Goal: Obtain resource: Download file/media

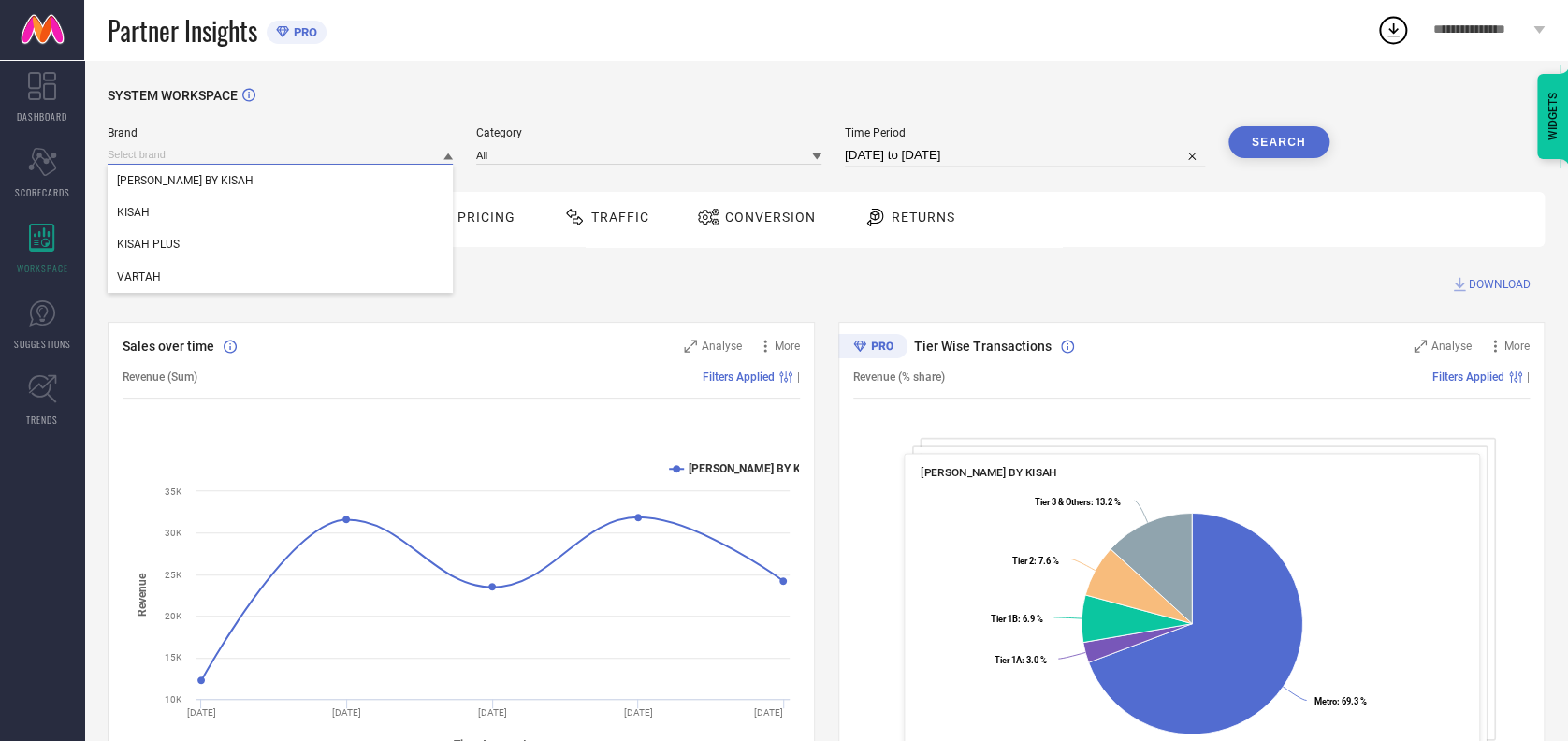
click at [300, 146] on input at bounding box center [281, 154] width 346 height 20
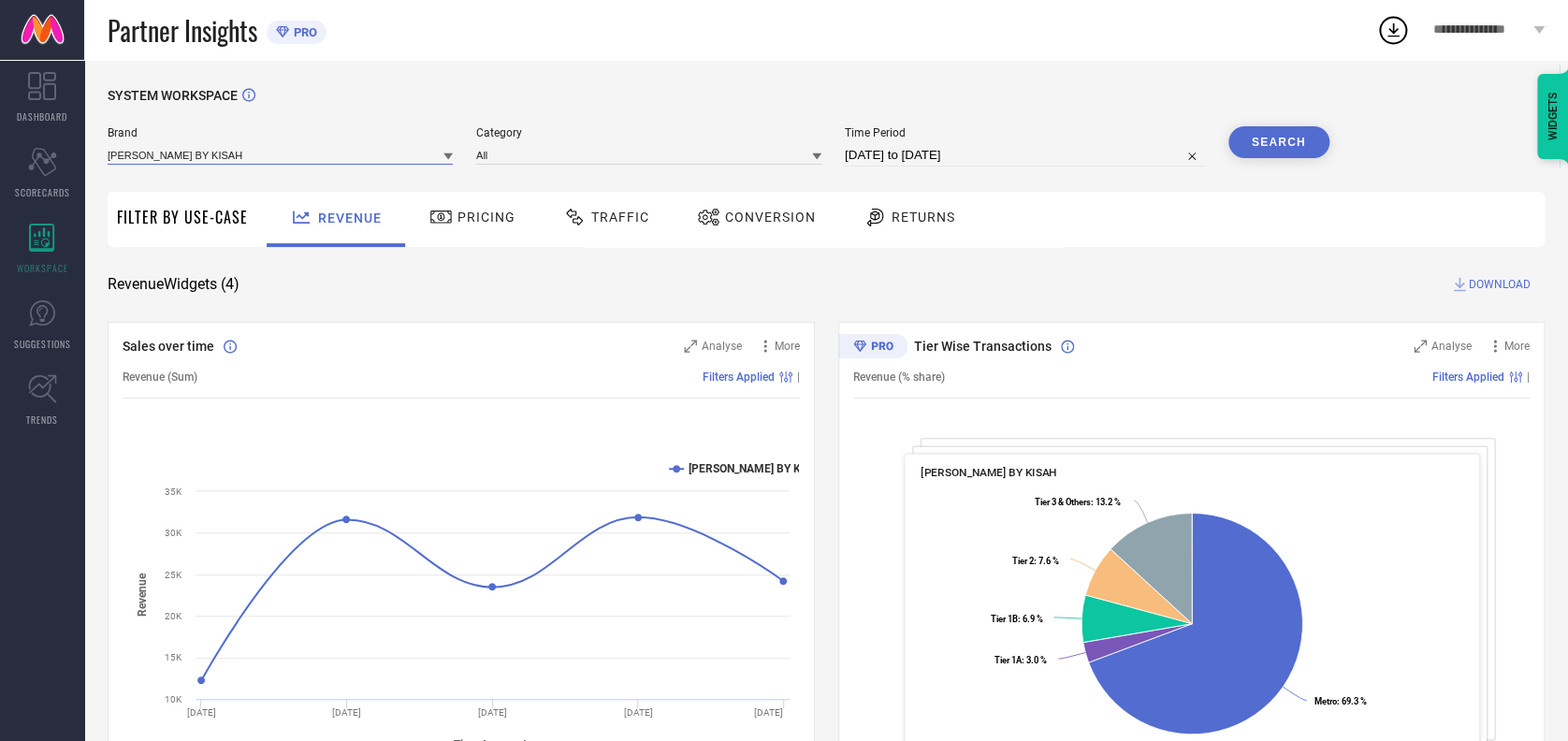
click at [288, 152] on input at bounding box center [281, 154] width 346 height 20
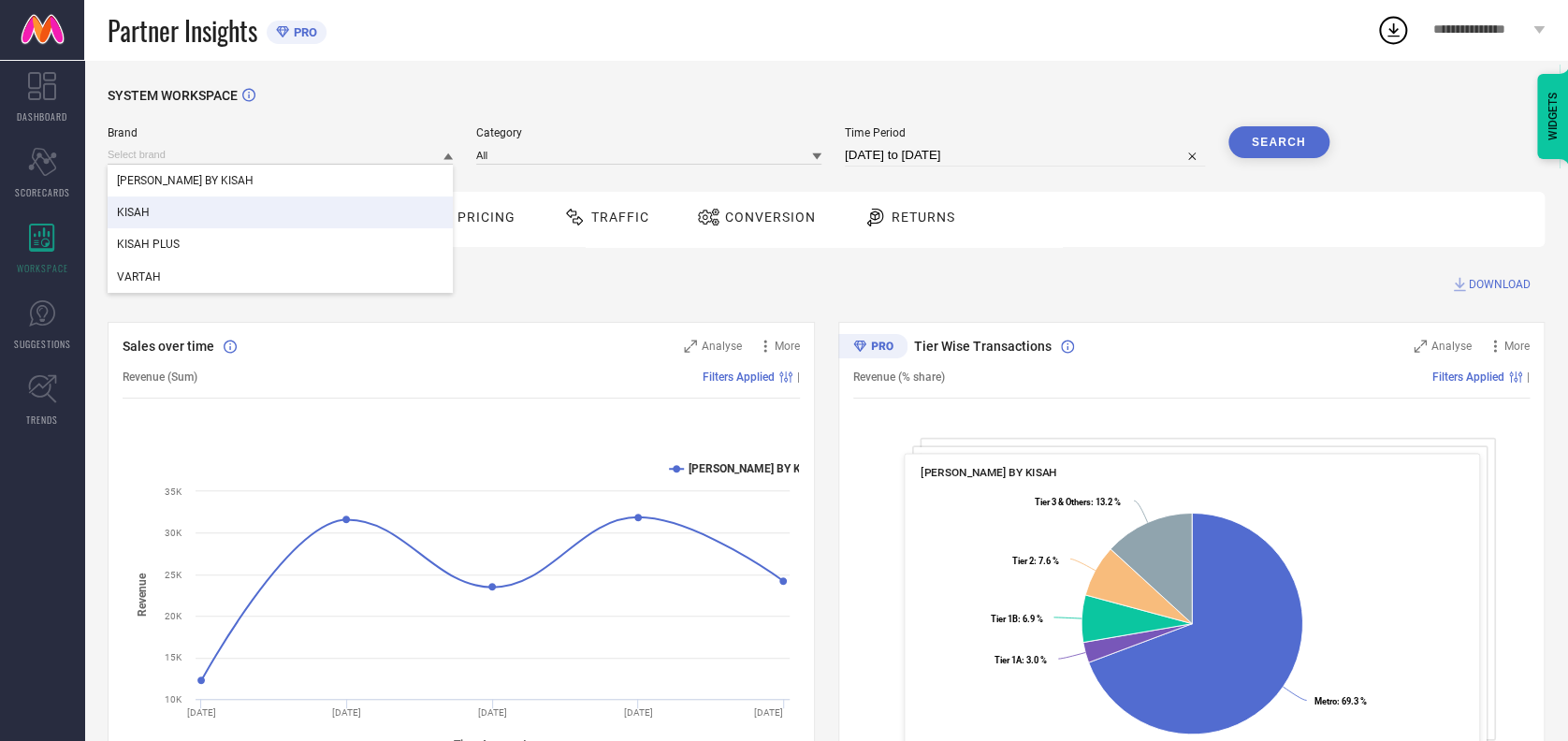
click at [208, 212] on div "KISAH" at bounding box center [281, 212] width 346 height 32
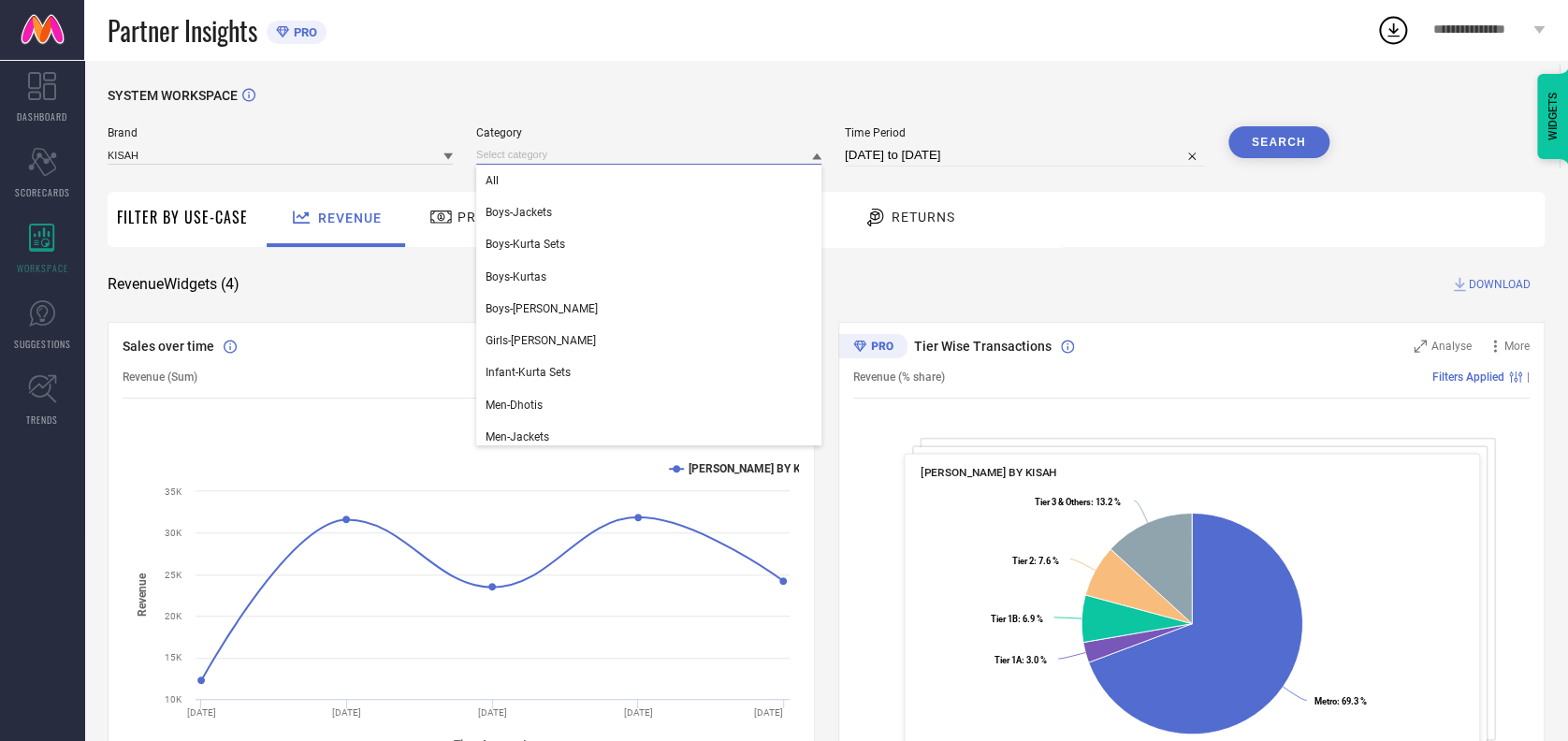
click at [499, 148] on input at bounding box center [649, 154] width 346 height 20
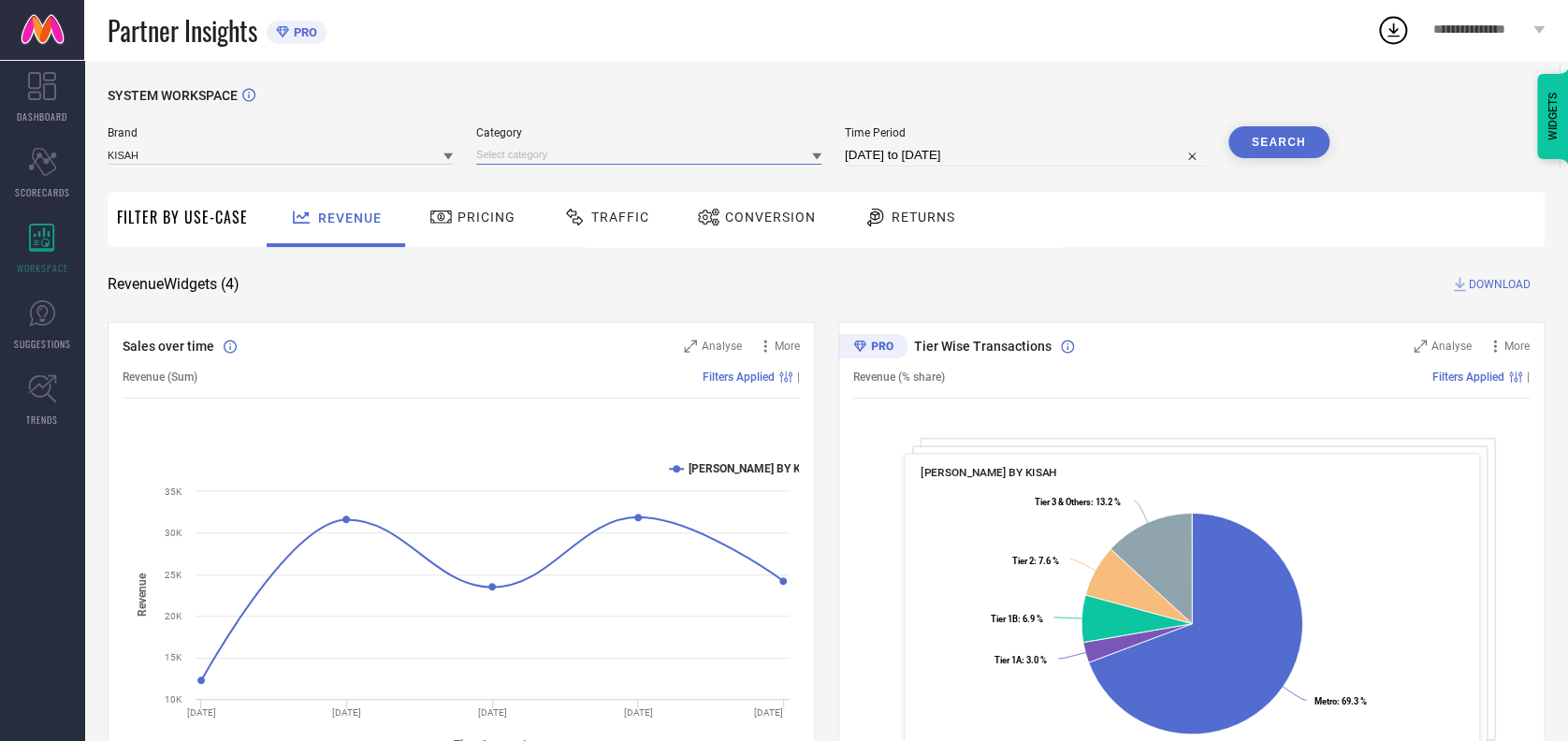
click at [524, 153] on input at bounding box center [649, 154] width 346 height 20
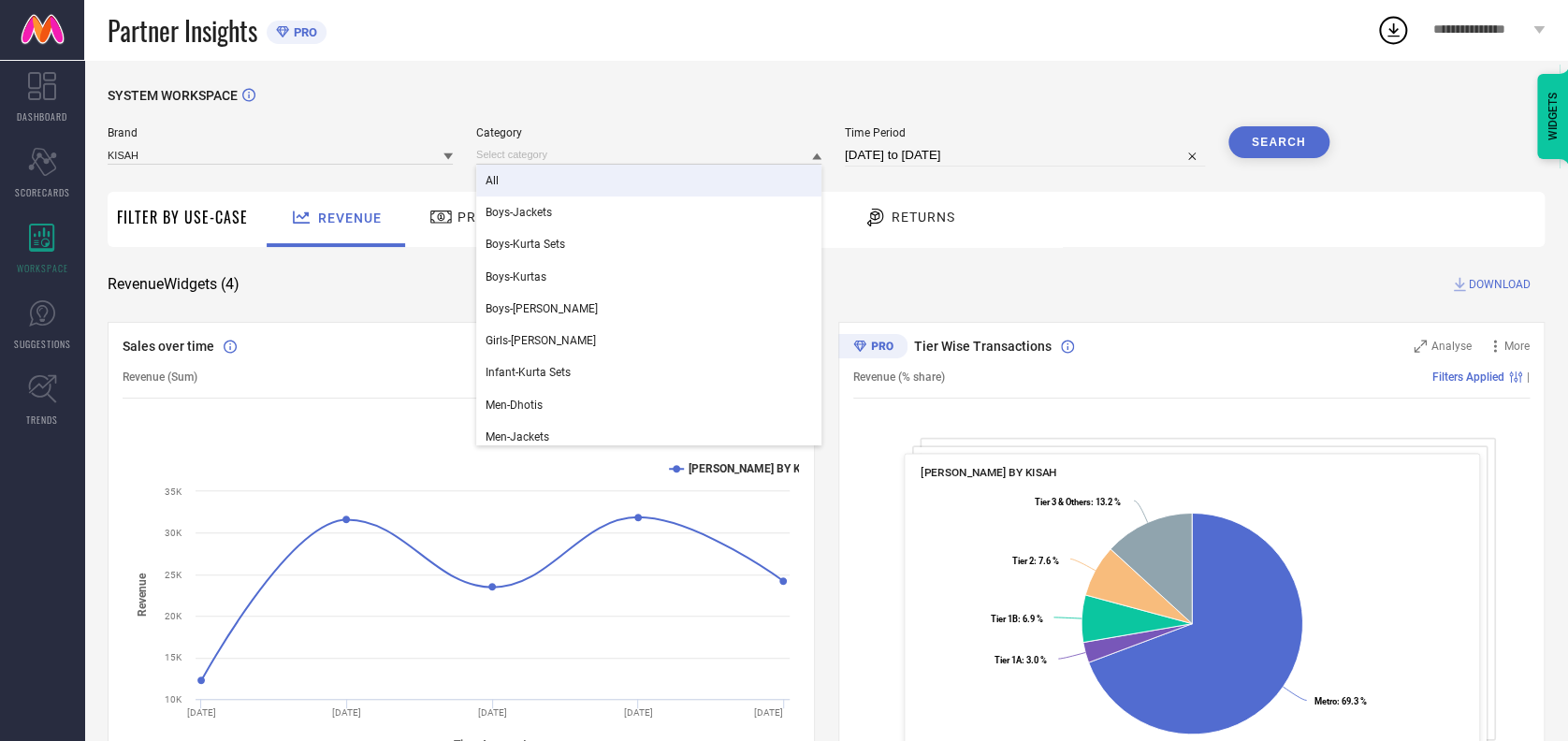
click at [517, 180] on div "All" at bounding box center [649, 180] width 346 height 32
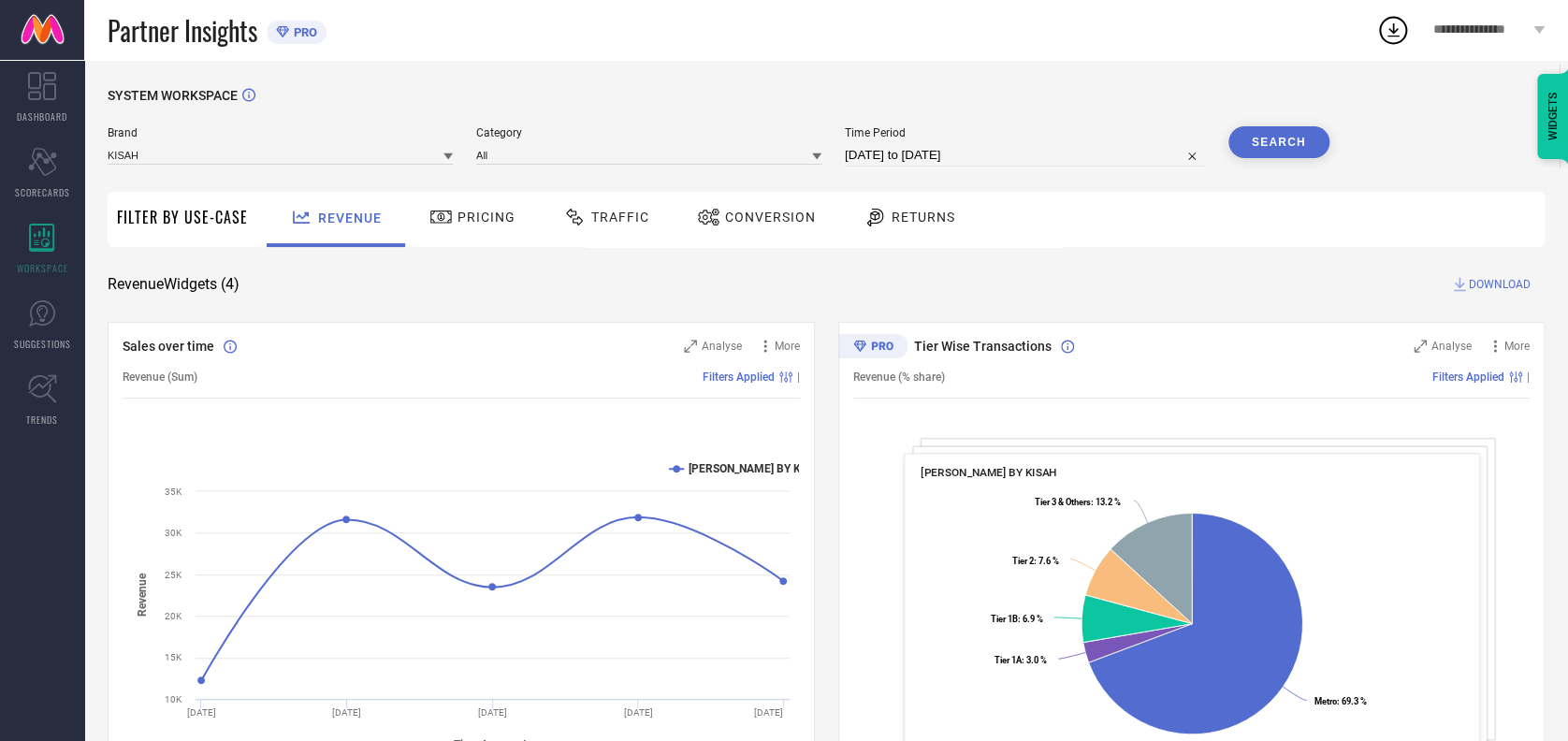
select select "6"
select select "2025"
select select "7"
select select "2025"
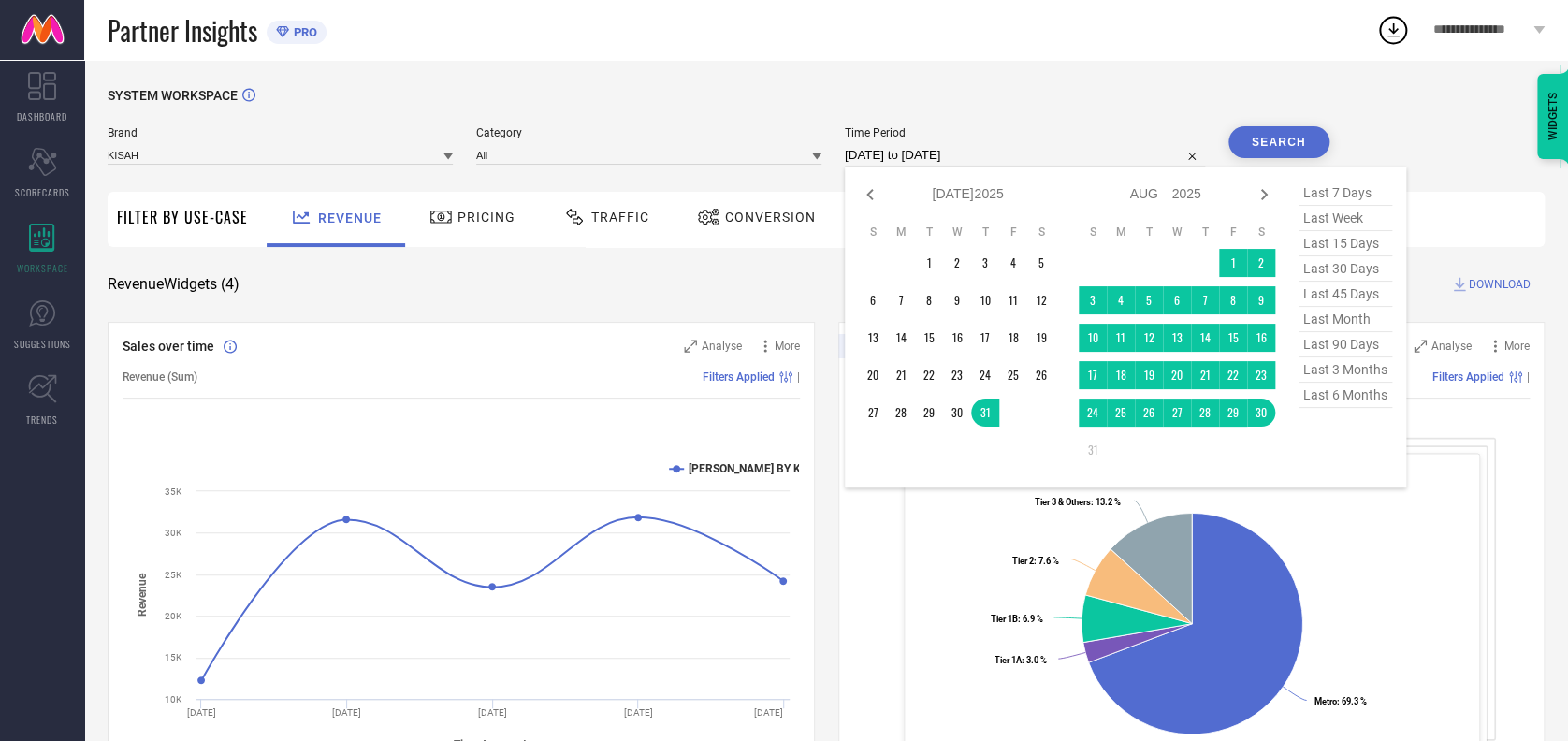
click at [1010, 159] on input "[DATE] to [DATE]" at bounding box center [1025, 155] width 361 height 23
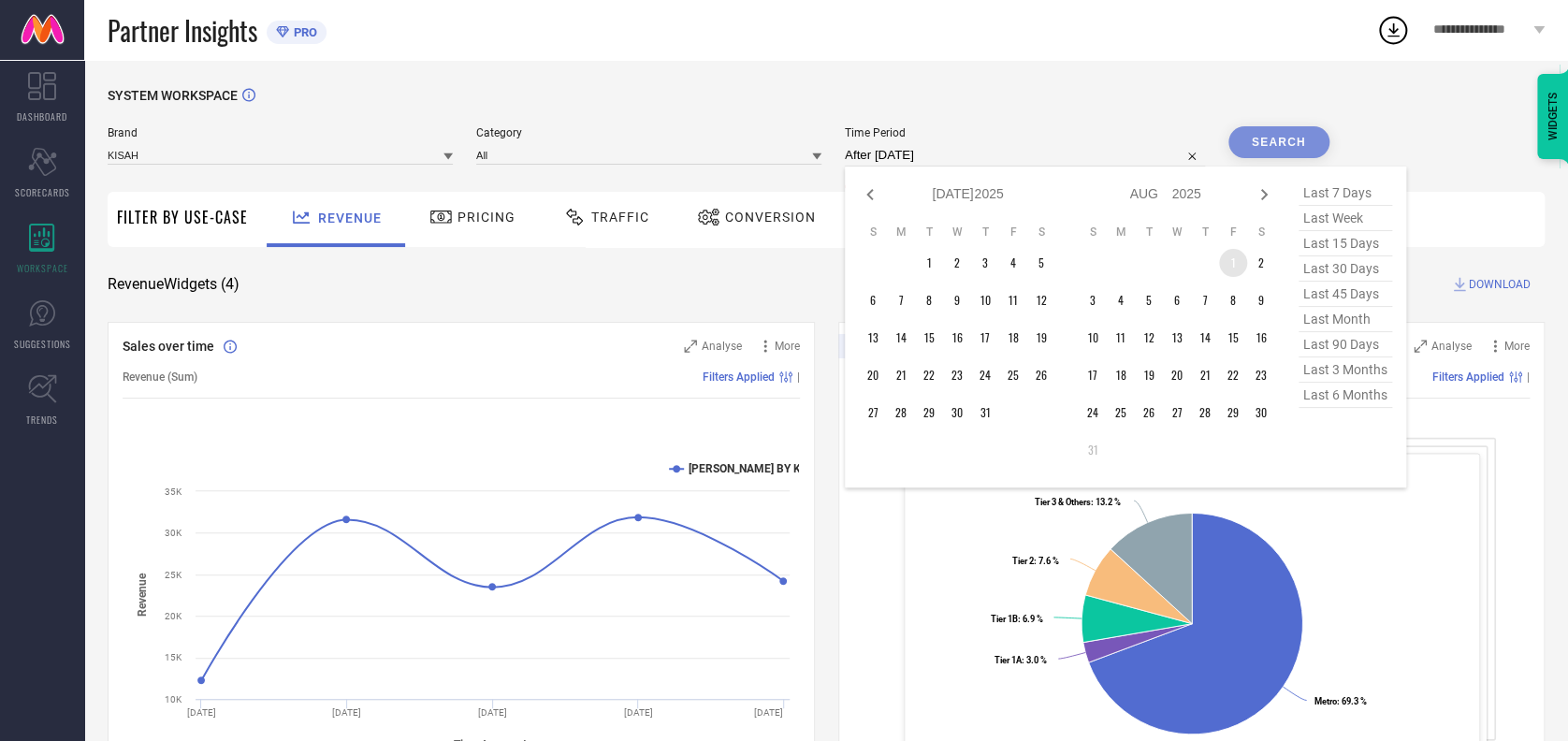
click at [1229, 255] on td "1" at bounding box center [1233, 263] width 28 height 28
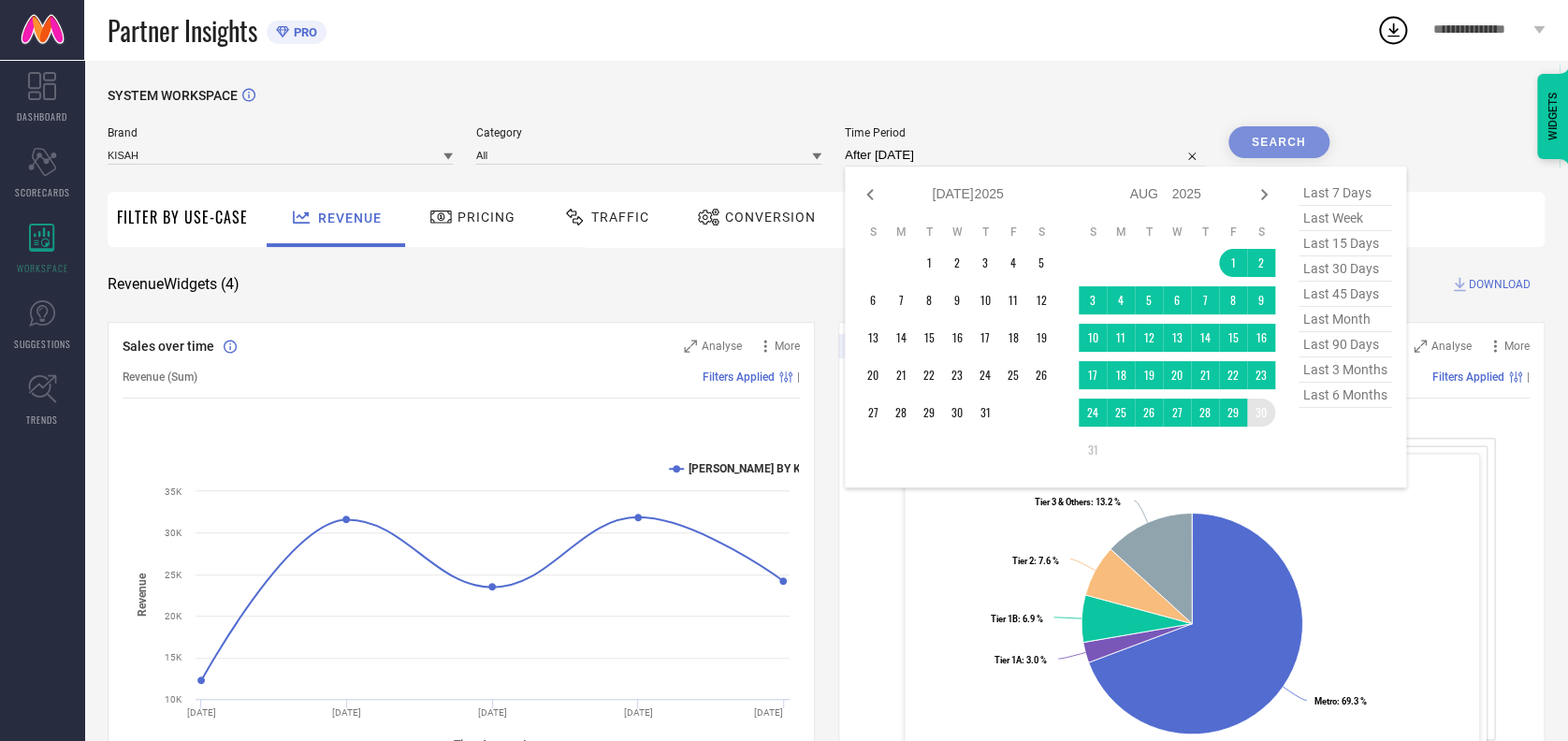
type input "[DATE] to [DATE]"
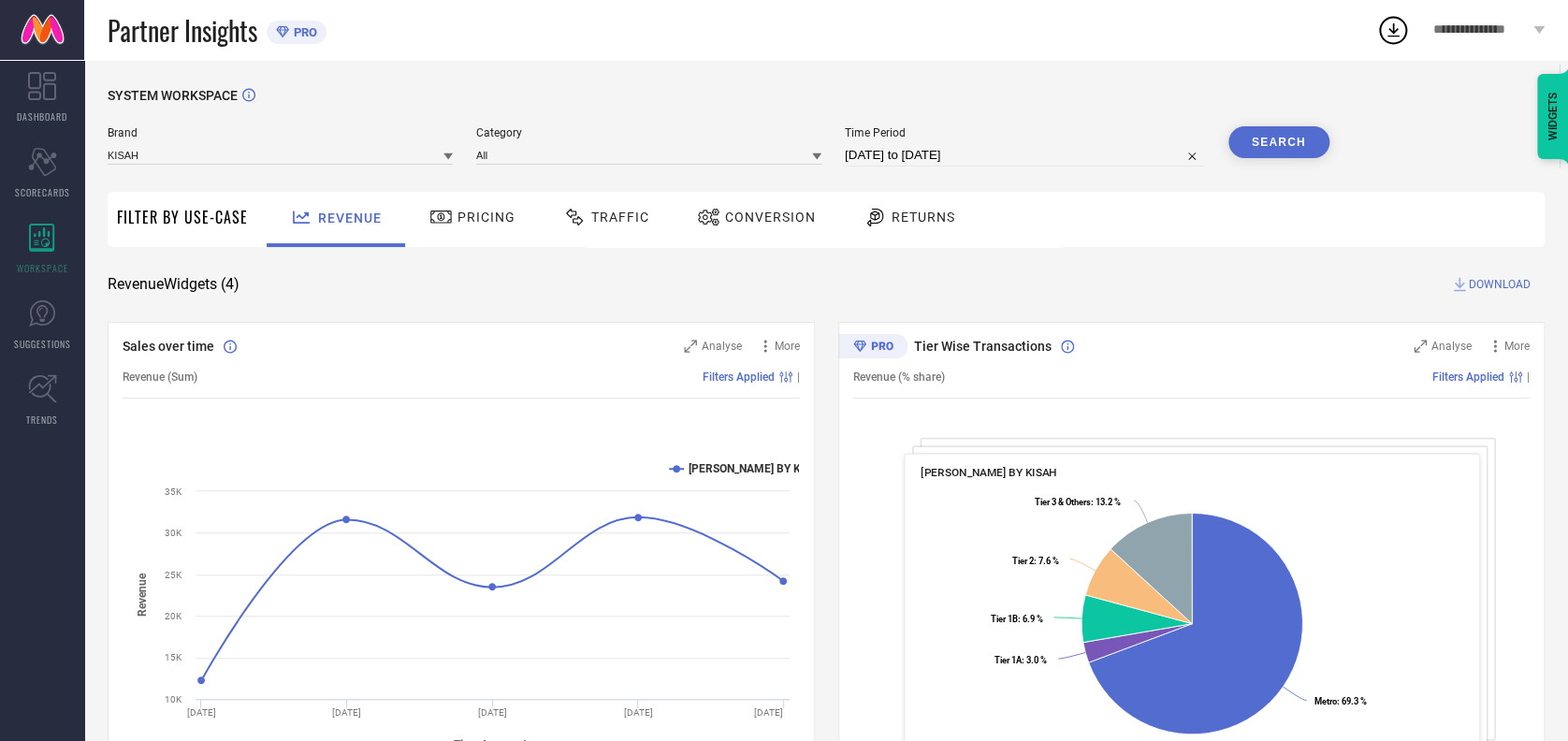
click at [1244, 143] on button "Search" at bounding box center [1279, 142] width 101 height 32
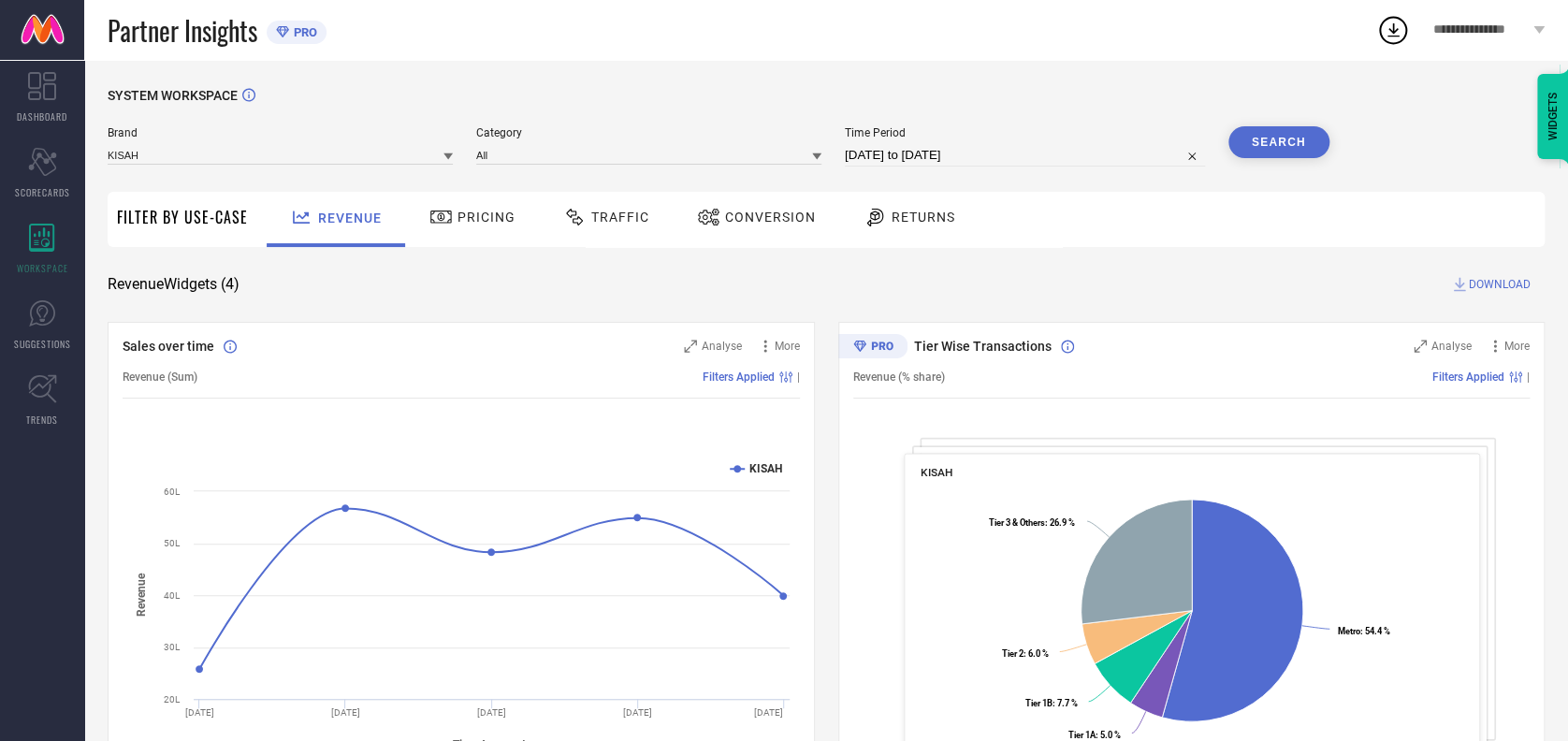
click at [600, 209] on span "Traffic" at bounding box center [621, 217] width 58 height 15
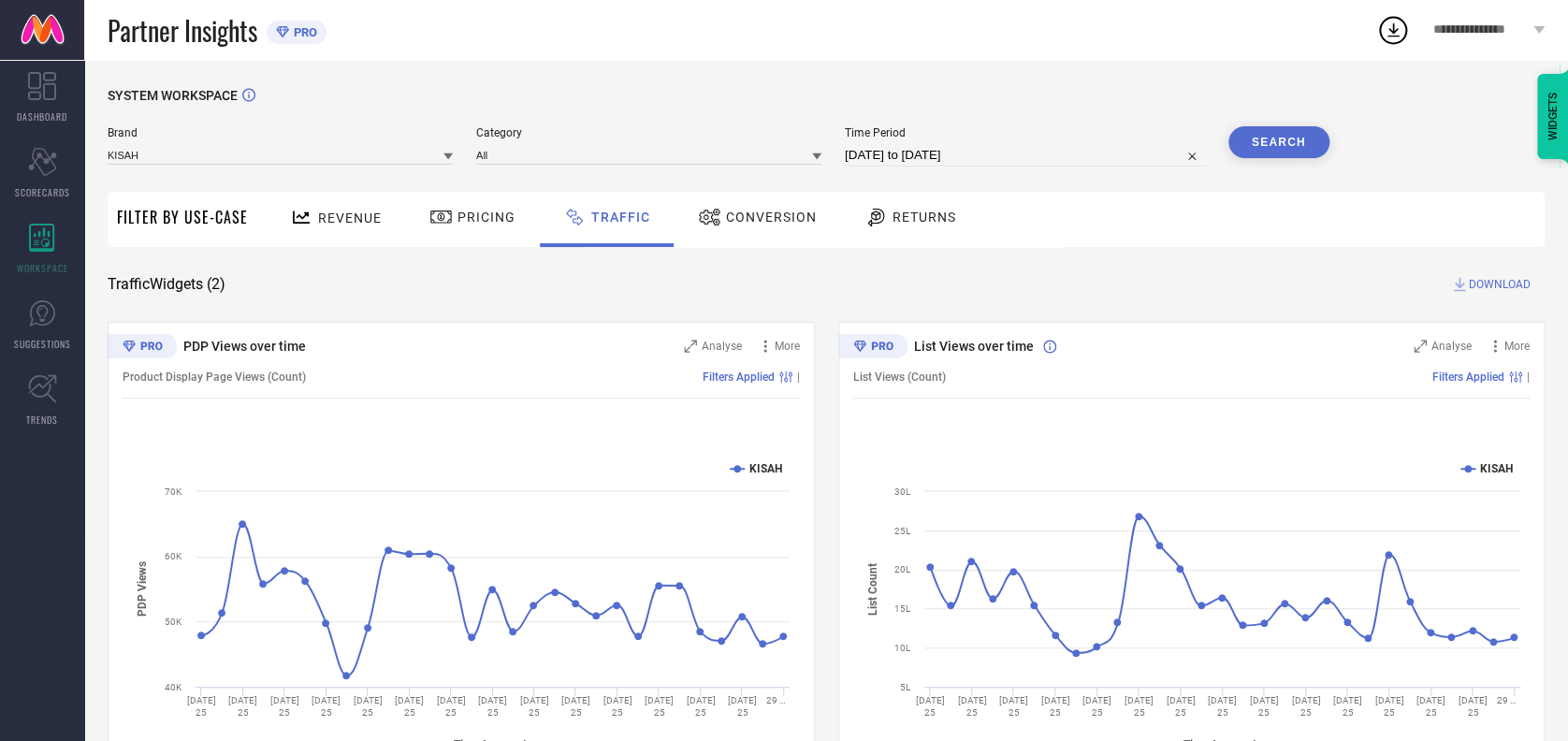
click at [1499, 280] on span "DOWNLOAD" at bounding box center [1499, 285] width 62 height 19
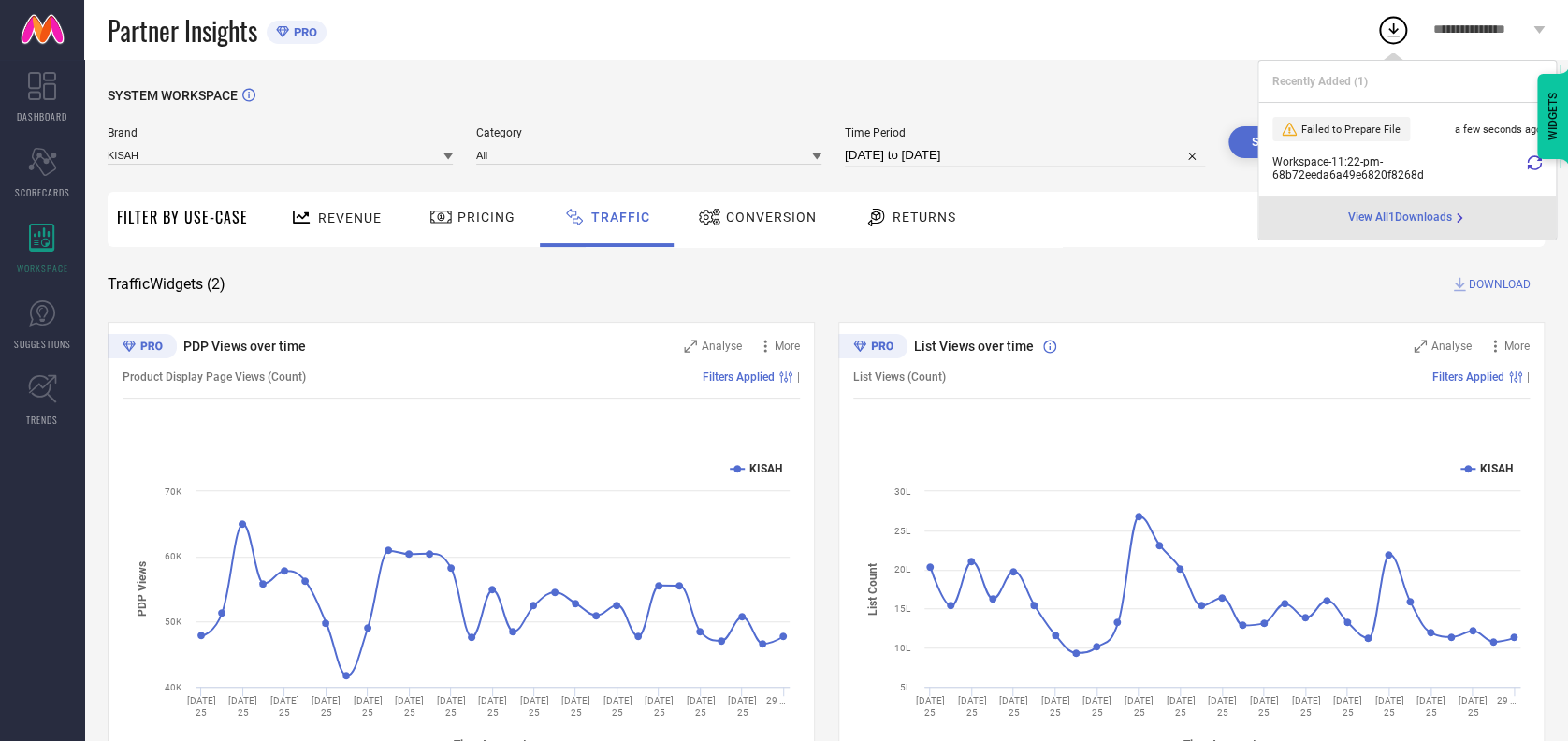
click at [1532, 166] on icon at bounding box center [1534, 162] width 15 height 15
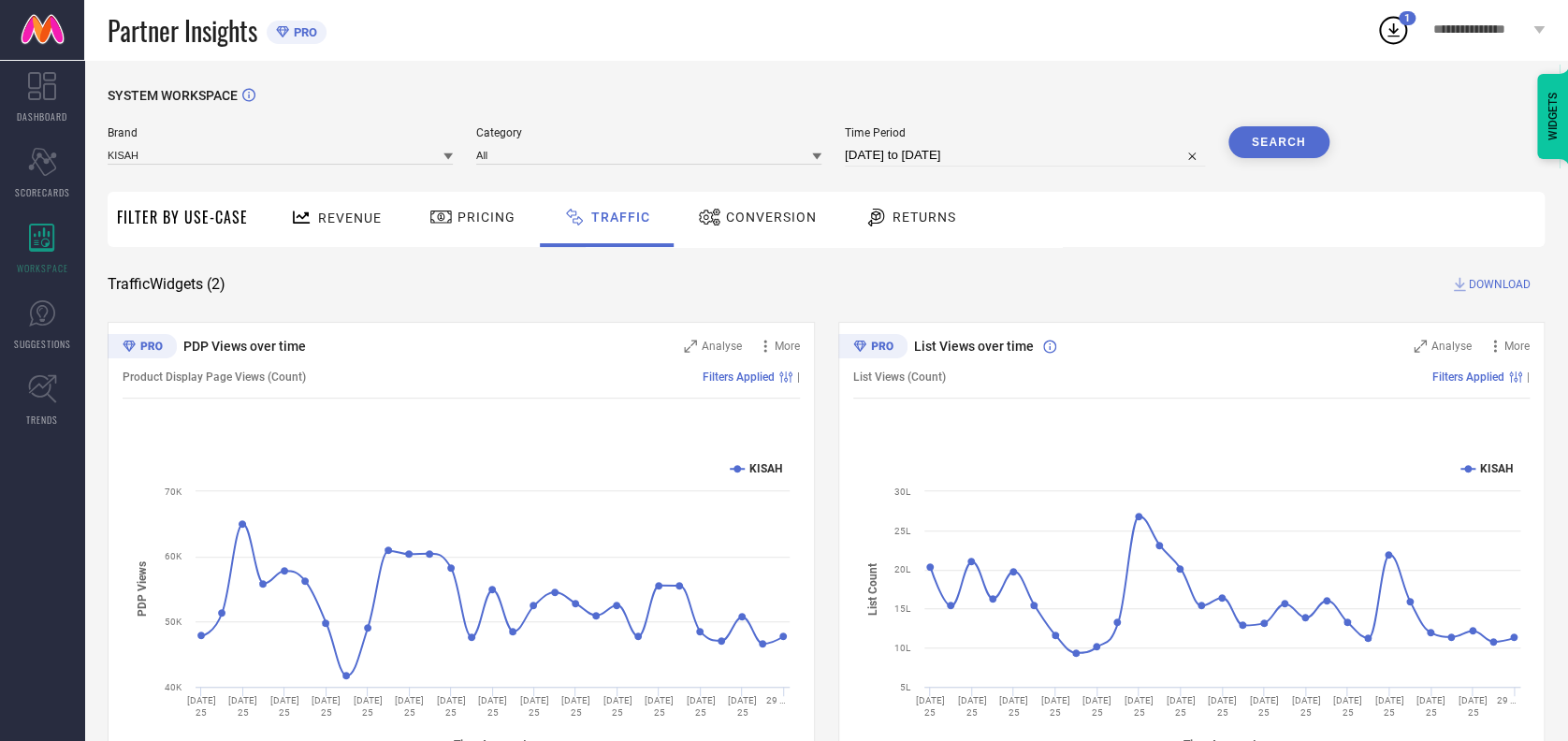
click at [1402, 29] on icon at bounding box center [1392, 30] width 34 height 34
click at [1404, 23] on span "1" at bounding box center [1407, 18] width 6 height 12
click at [1369, 257] on div "SYSTEM WORKSPACE Brand KISAH Category All Time Period [DATE] to [DATE] Search F…" at bounding box center [826, 439] width 1437 height 702
click at [1269, 149] on button "Search" at bounding box center [1279, 142] width 101 height 32
click at [1493, 286] on span "DOWNLOAD" at bounding box center [1499, 285] width 62 height 19
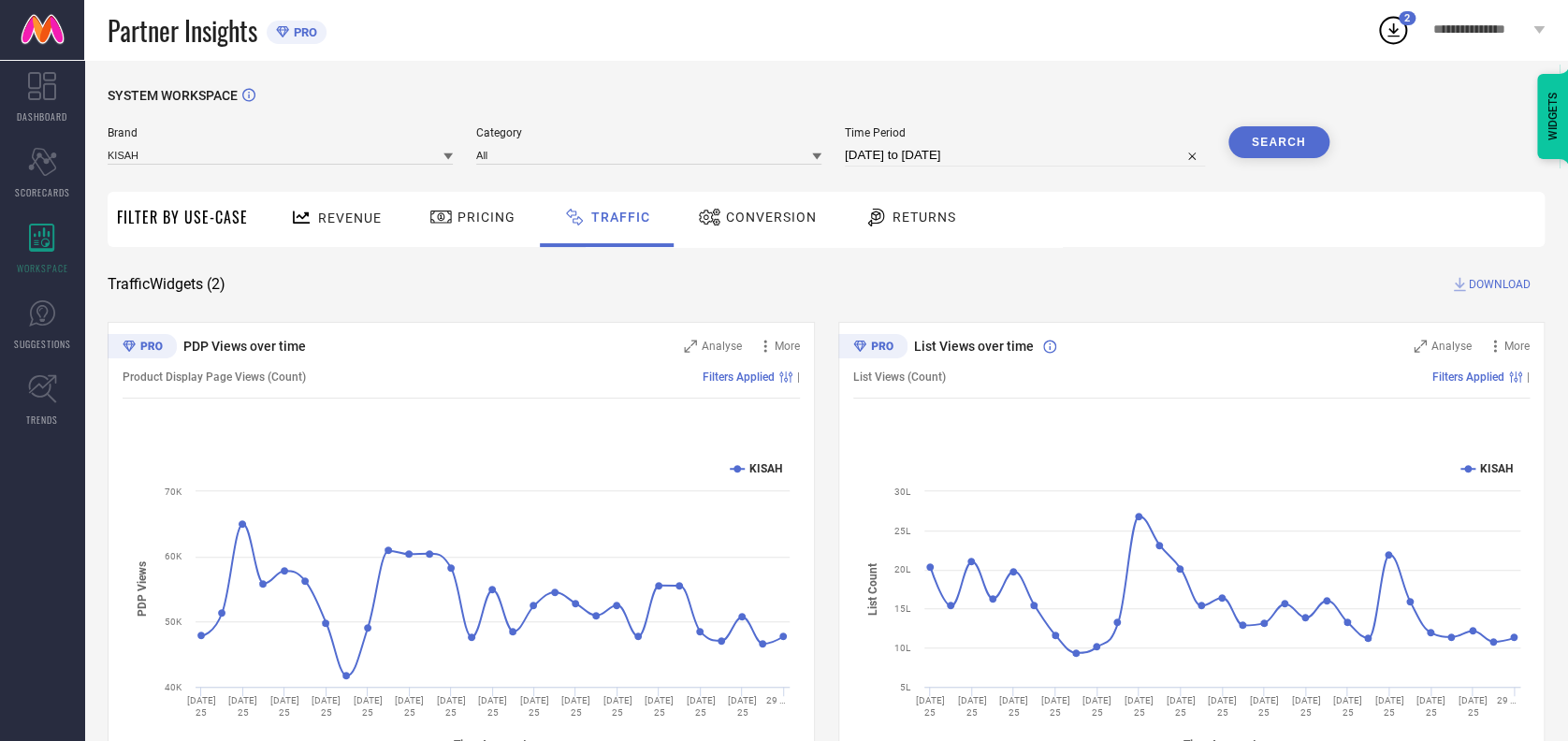
click at [1391, 24] on icon at bounding box center [1392, 30] width 34 height 34
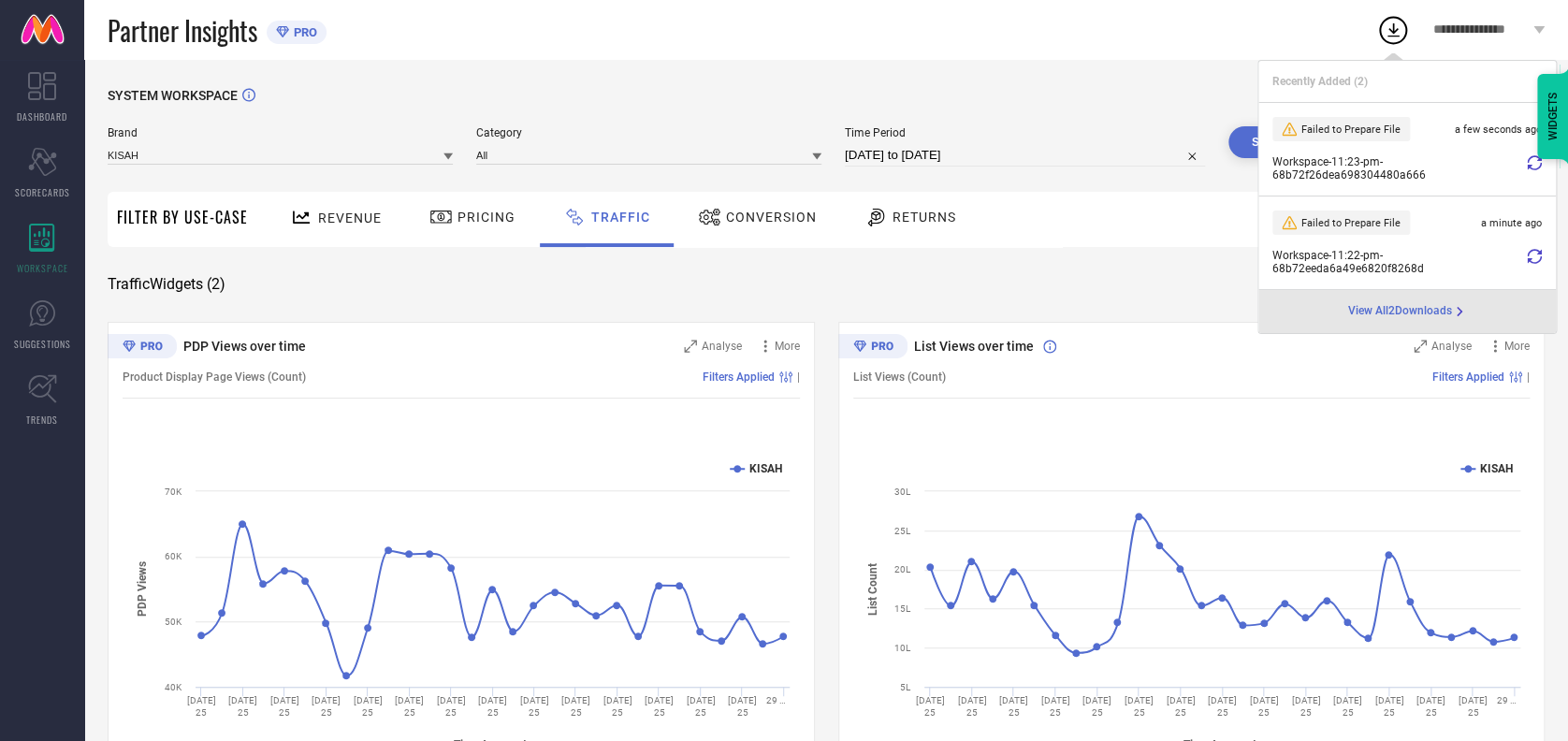
click at [1527, 172] on div at bounding box center [1534, 168] width 15 height 26
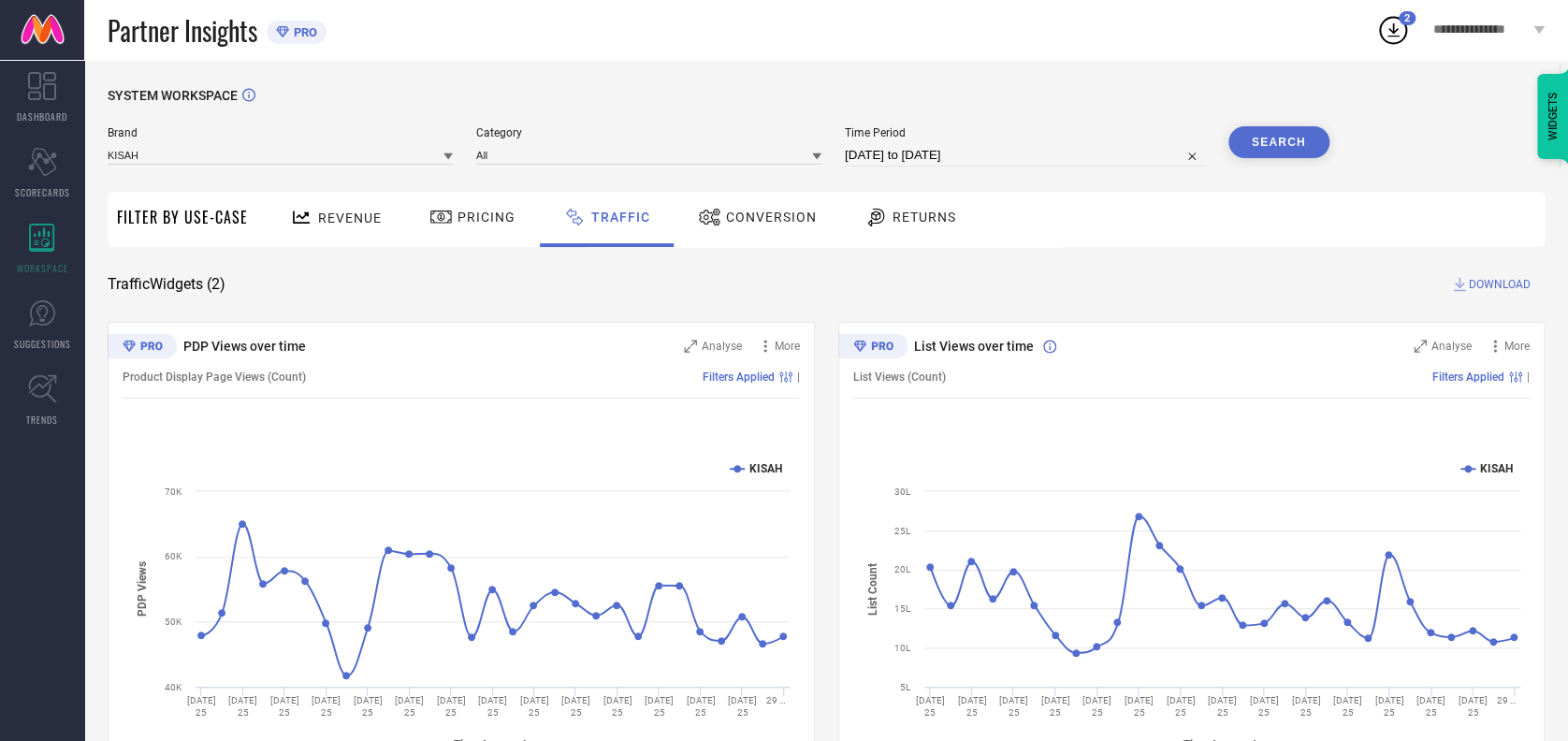
click at [1389, 31] on icon at bounding box center [1392, 30] width 34 height 34
click at [1394, 15] on icon at bounding box center [1392, 30] width 34 height 34
click at [1537, 155] on div "WIDGETS" at bounding box center [1553, 116] width 32 height 85
click at [1391, 14] on icon at bounding box center [1392, 30] width 34 height 34
drag, startPoint x: 1391, startPoint y: 14, endPoint x: 1386, endPoint y: 39, distance: 25.5
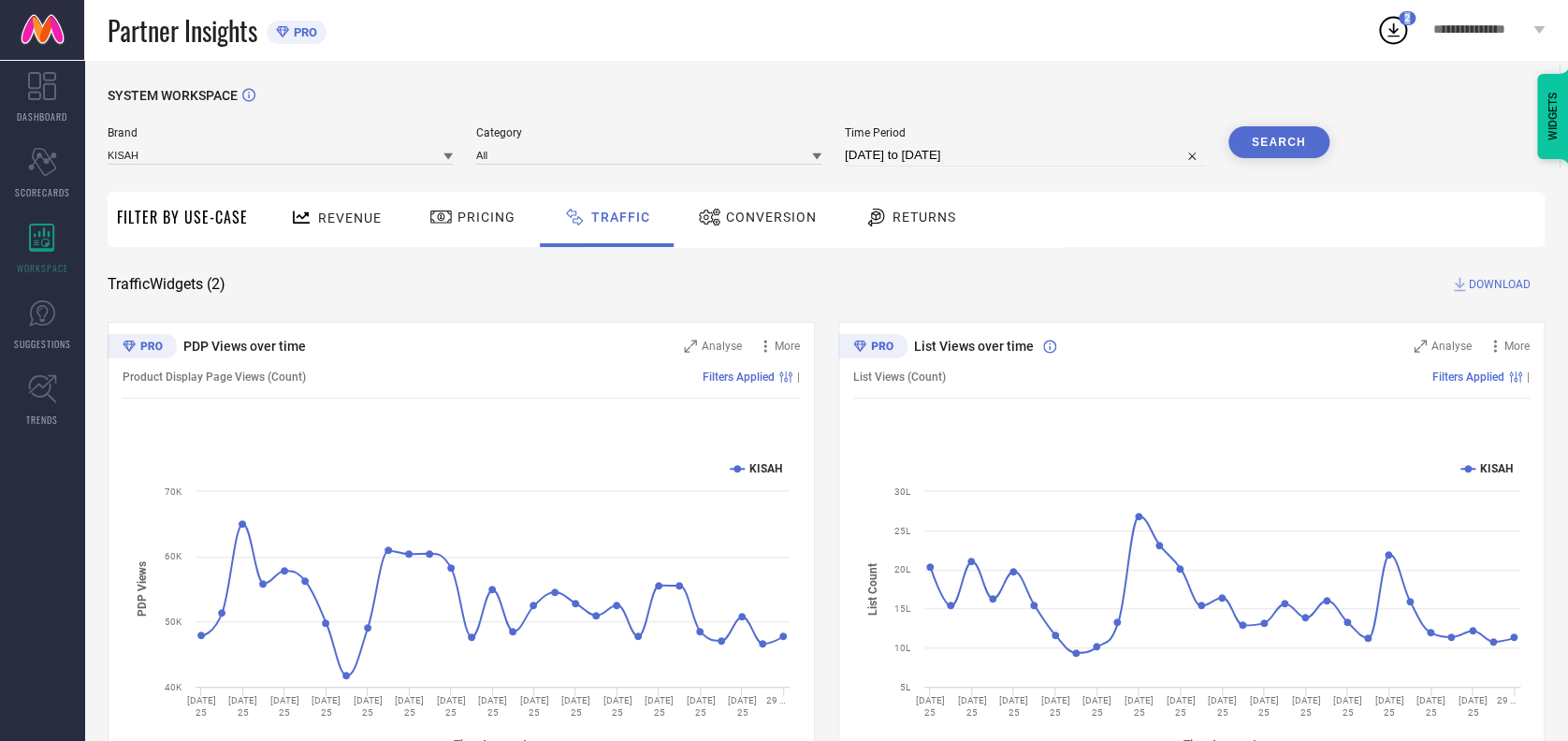
click at [1386, 39] on icon at bounding box center [1392, 30] width 34 height 34
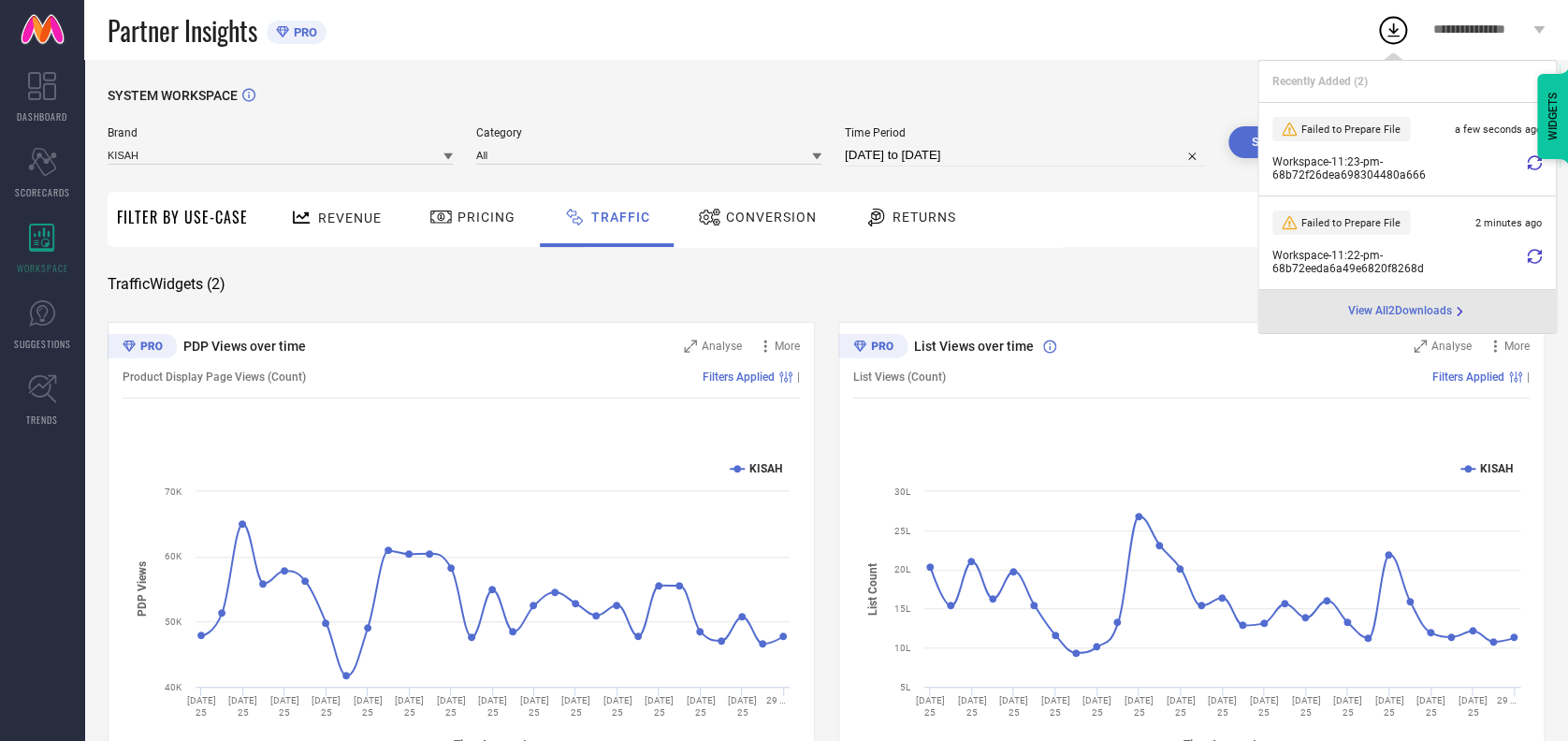
click at [1536, 159] on icon at bounding box center [1534, 162] width 15 height 15
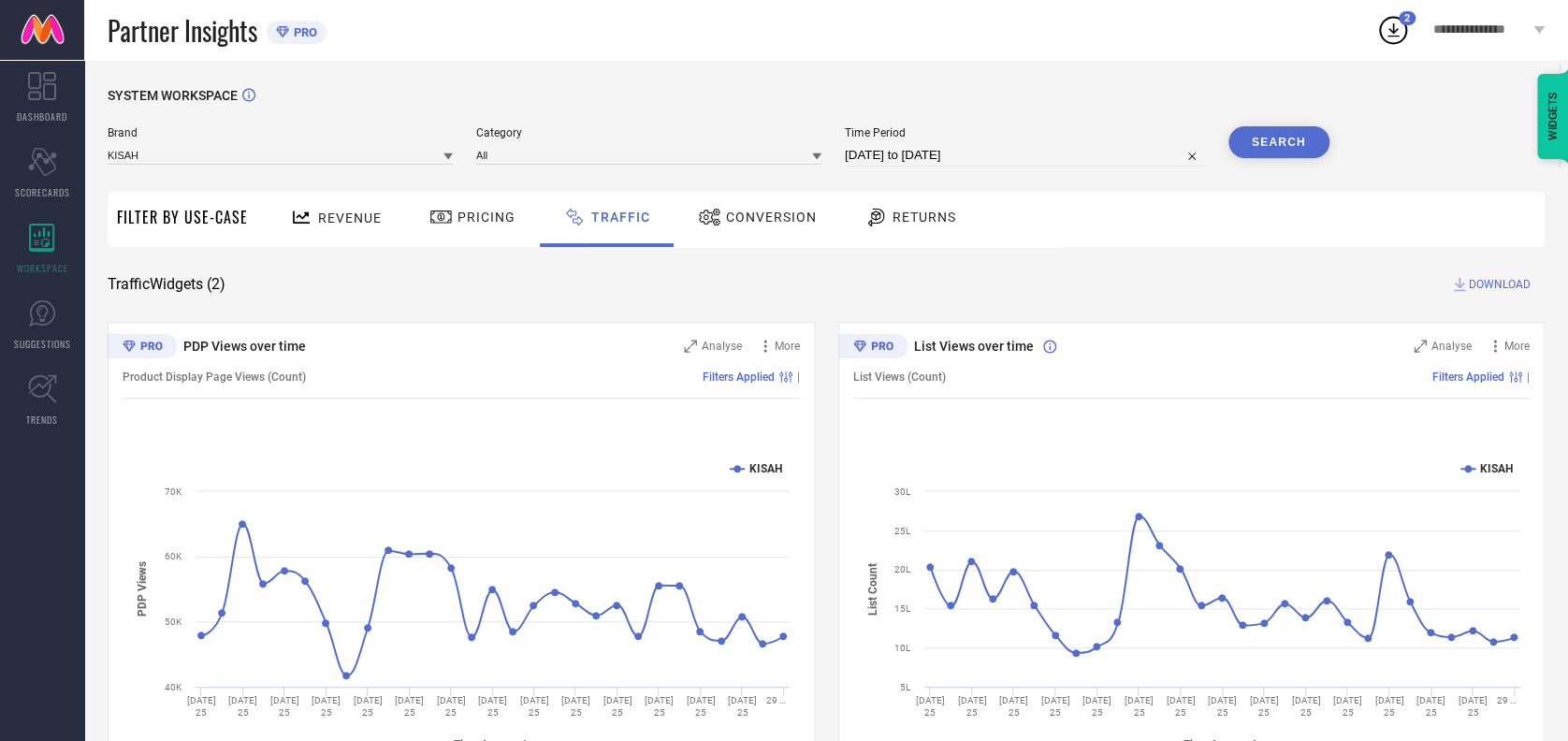
click at [1395, 29] on icon at bounding box center [1392, 30] width 12 height 14
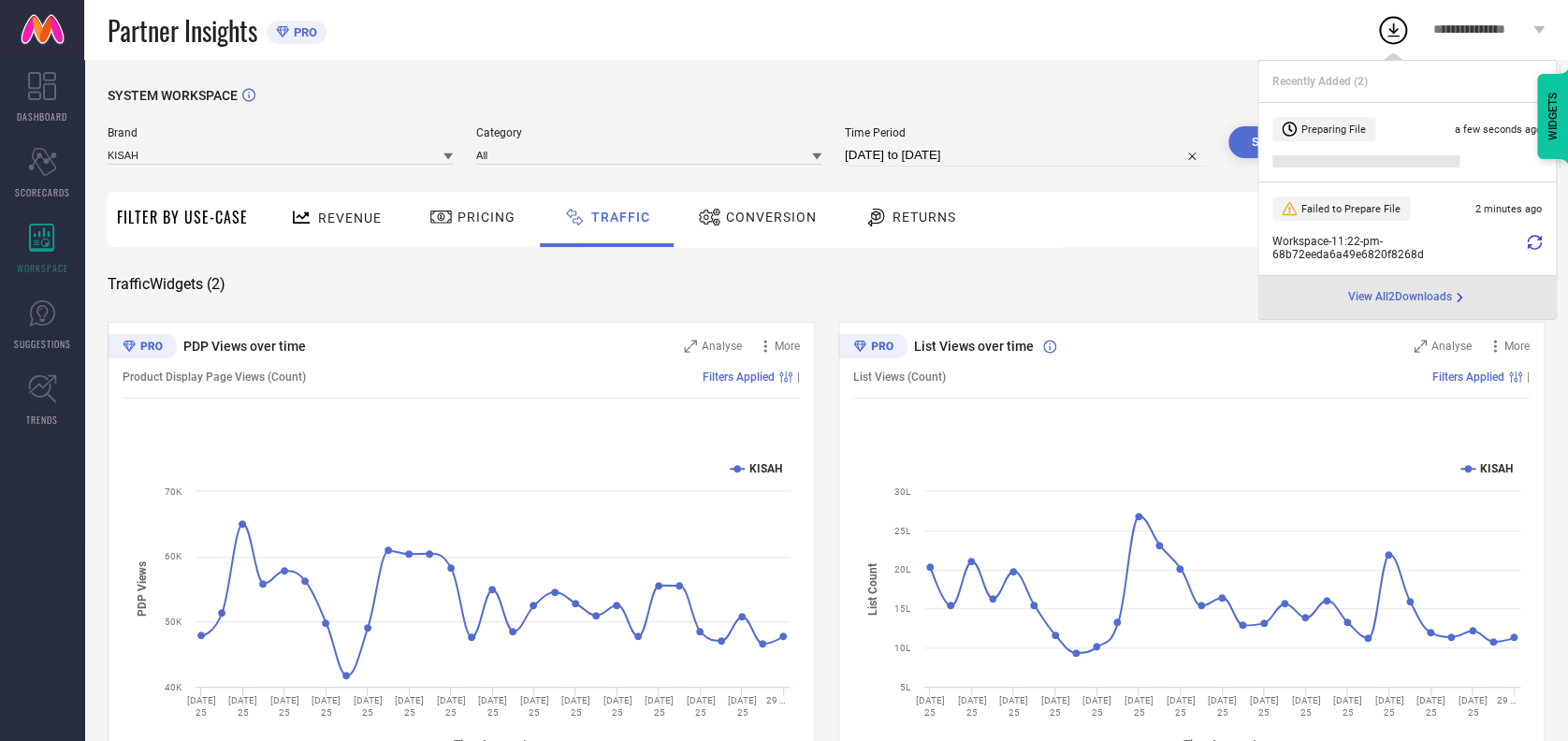
click at [1351, 296] on span "View All 2 Downloads" at bounding box center [1399, 298] width 104 height 15
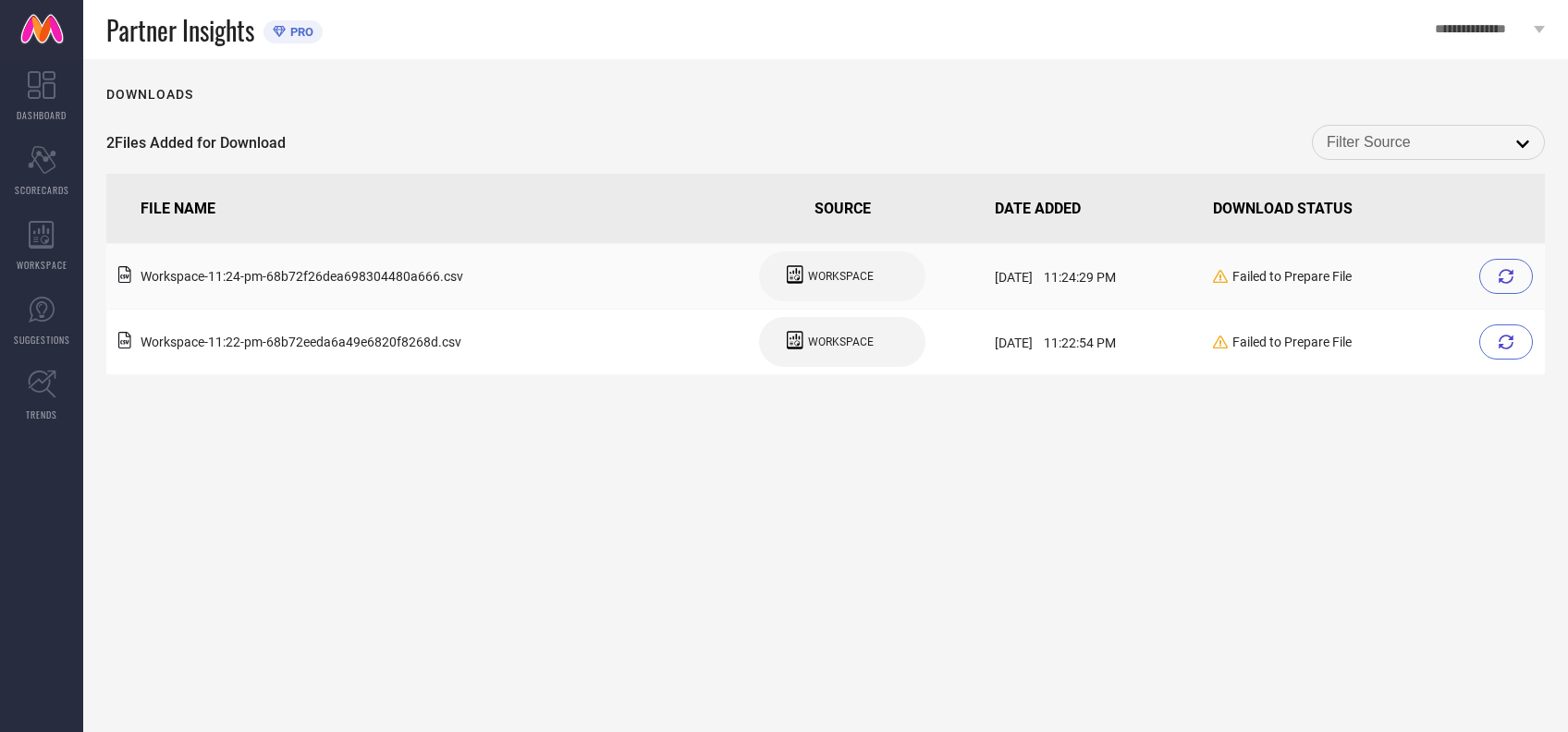
click at [1509, 274] on icon at bounding box center [1506, 276] width 15 height 15
click at [1503, 346] on icon at bounding box center [1506, 342] width 15 height 15
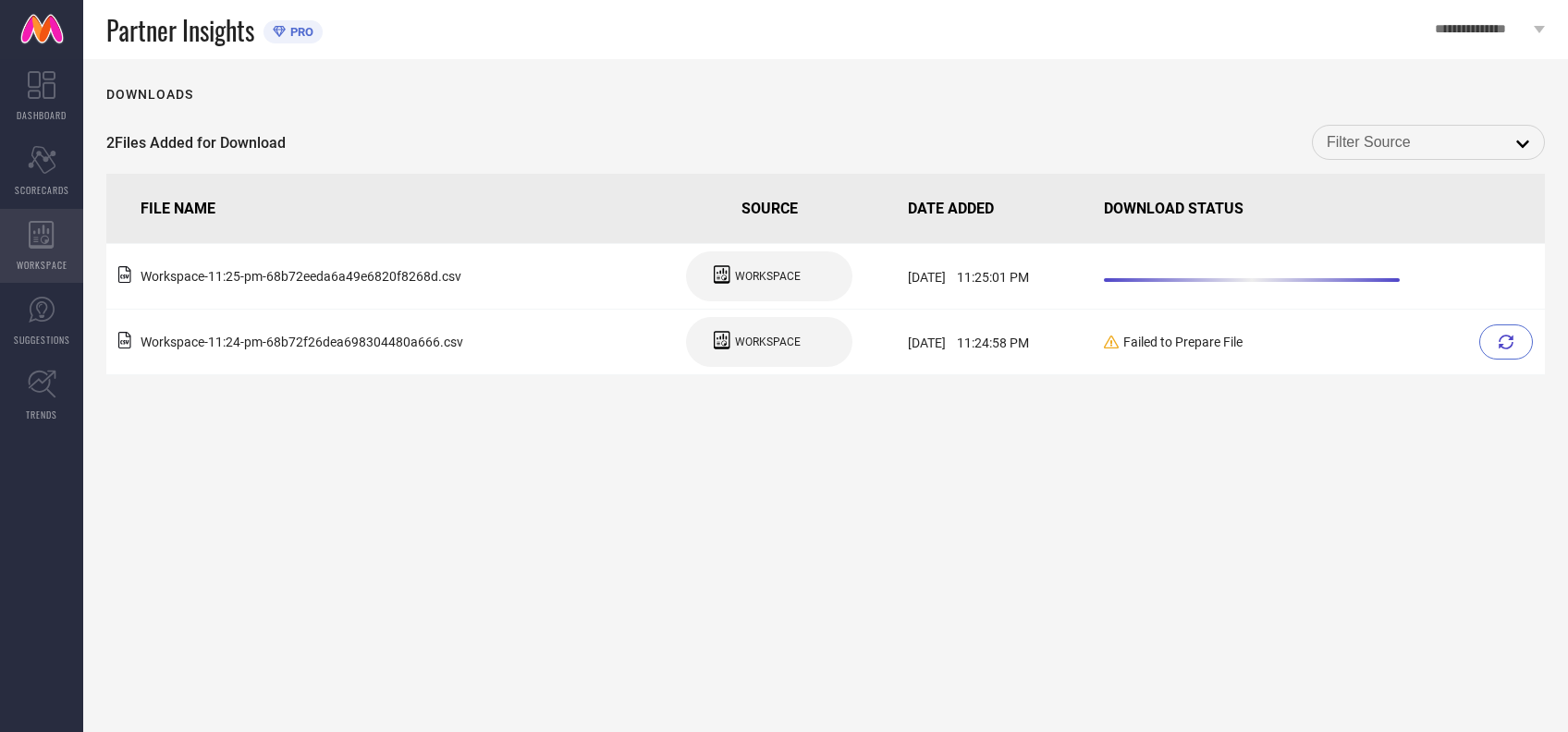
click at [47, 250] on div "WORKSPACE" at bounding box center [42, 246] width 84 height 74
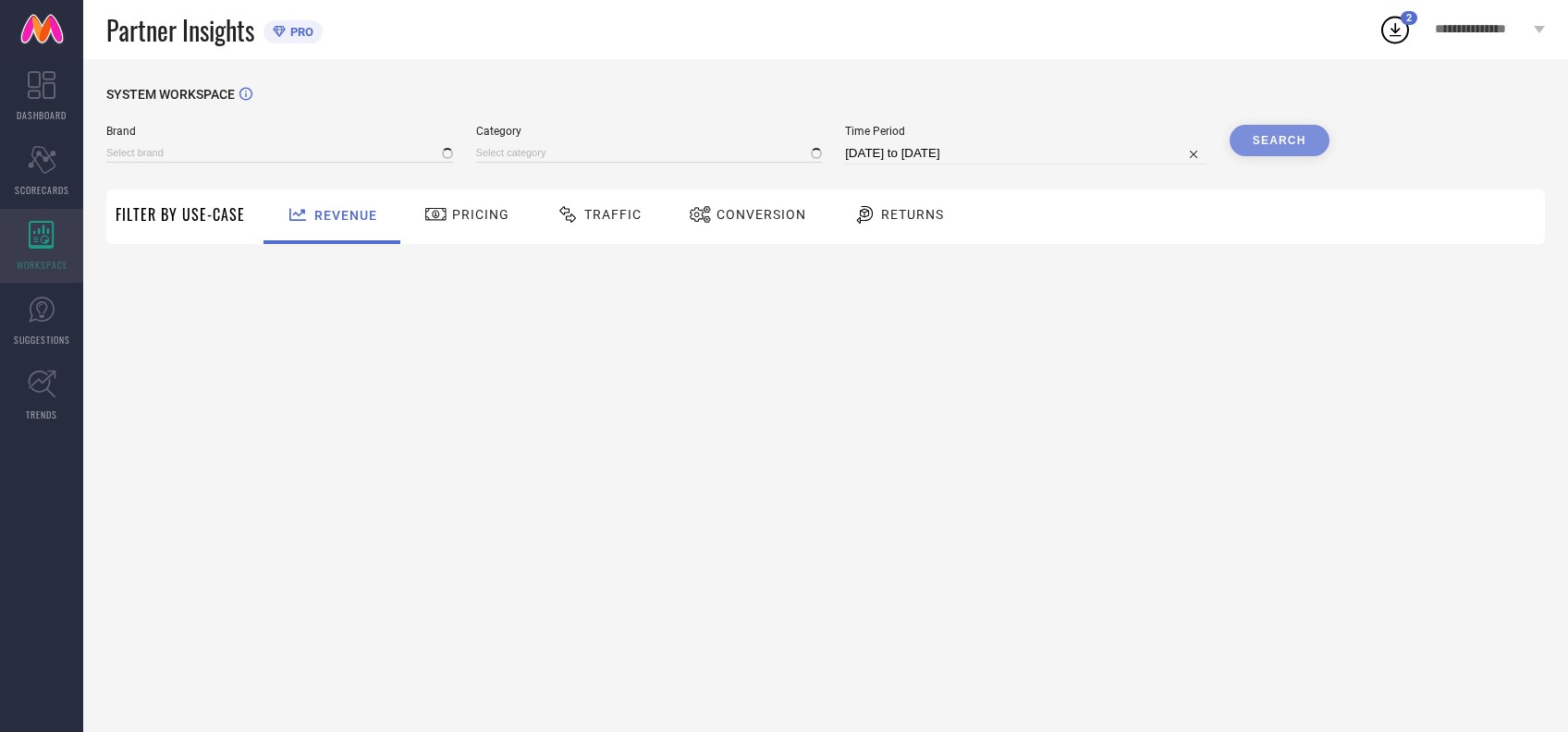
type input "[PERSON_NAME] BY KISAH"
type input "All"
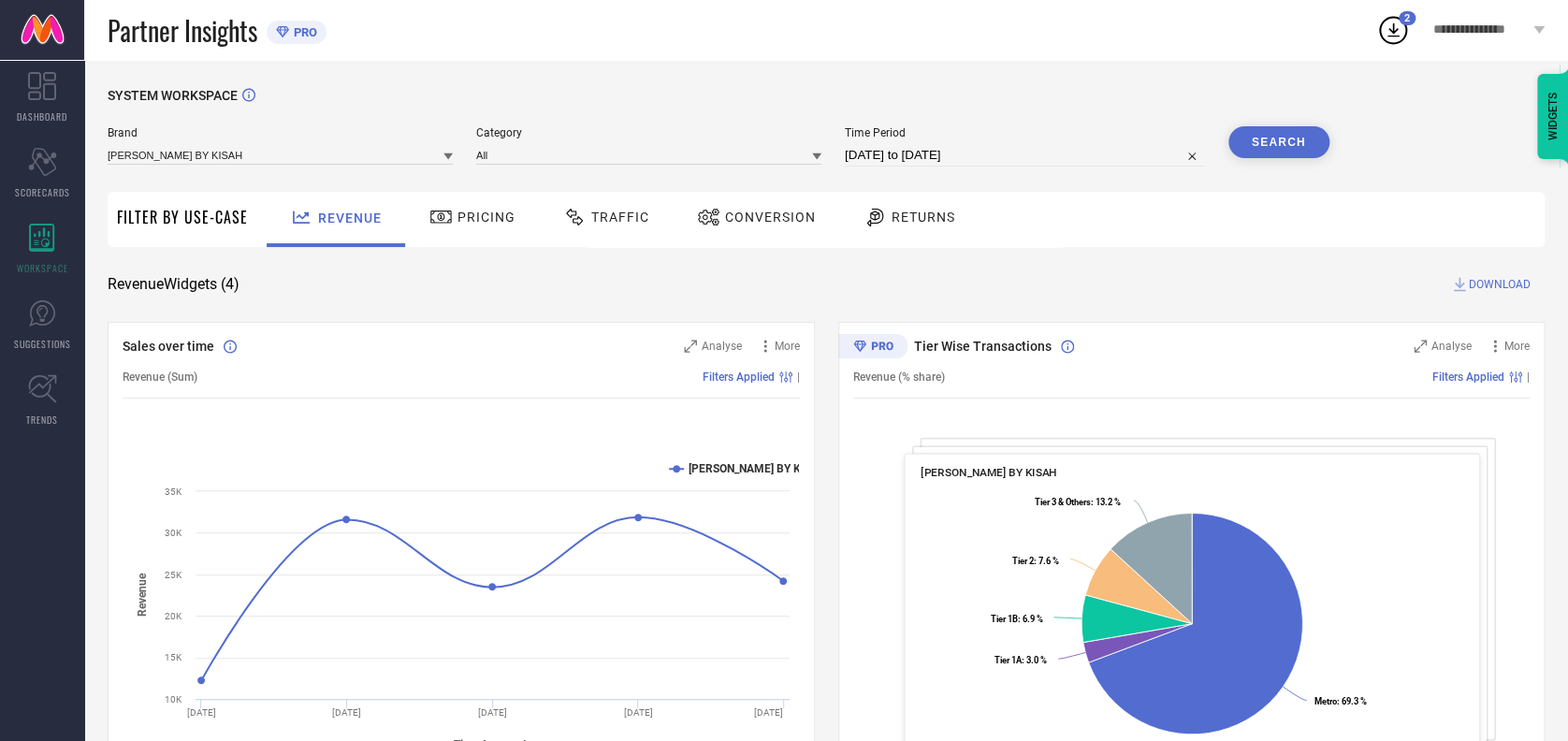
click at [623, 222] on span "Traffic" at bounding box center [621, 217] width 58 height 15
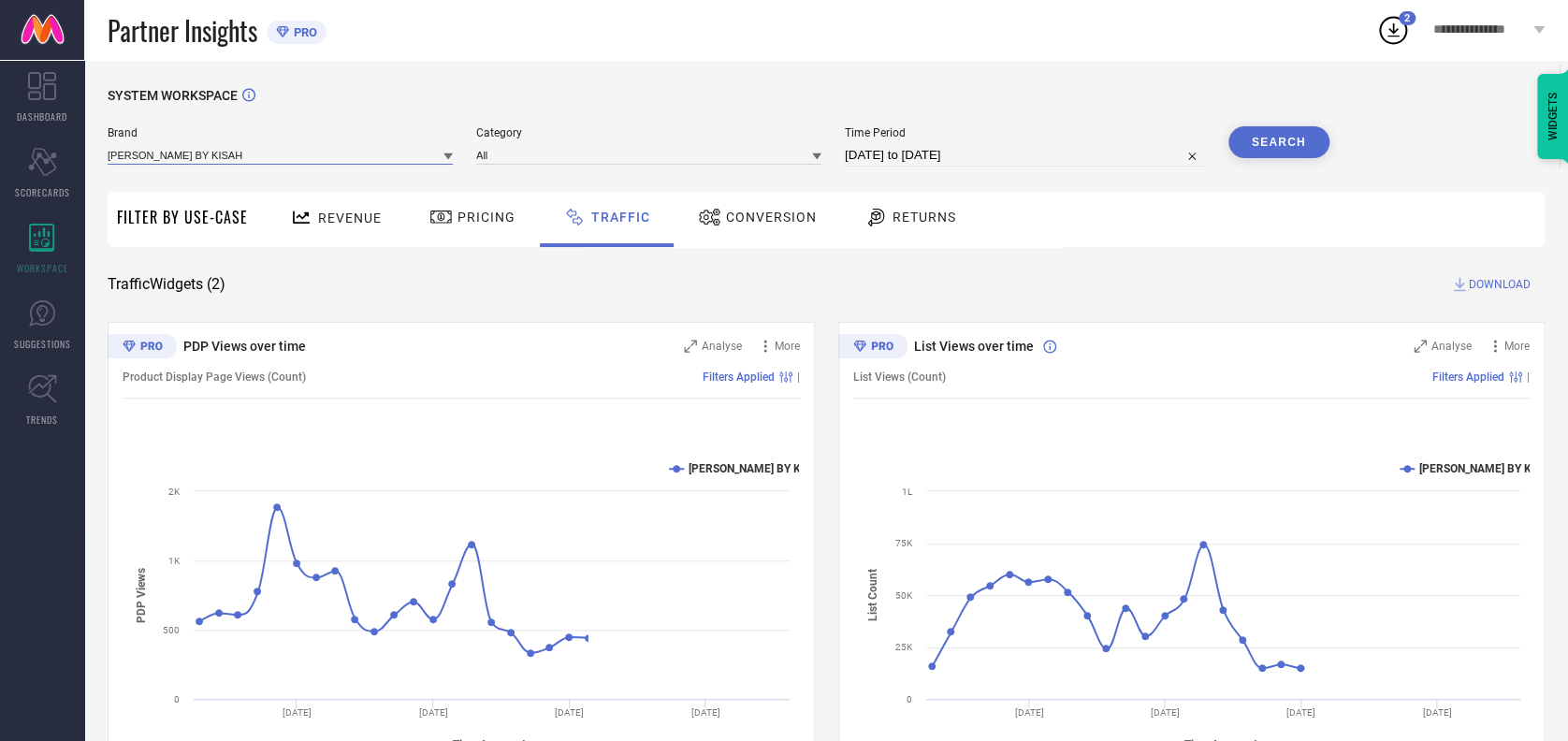
click at [282, 149] on input at bounding box center [281, 154] width 346 height 20
click at [262, 159] on input at bounding box center [281, 154] width 346 height 20
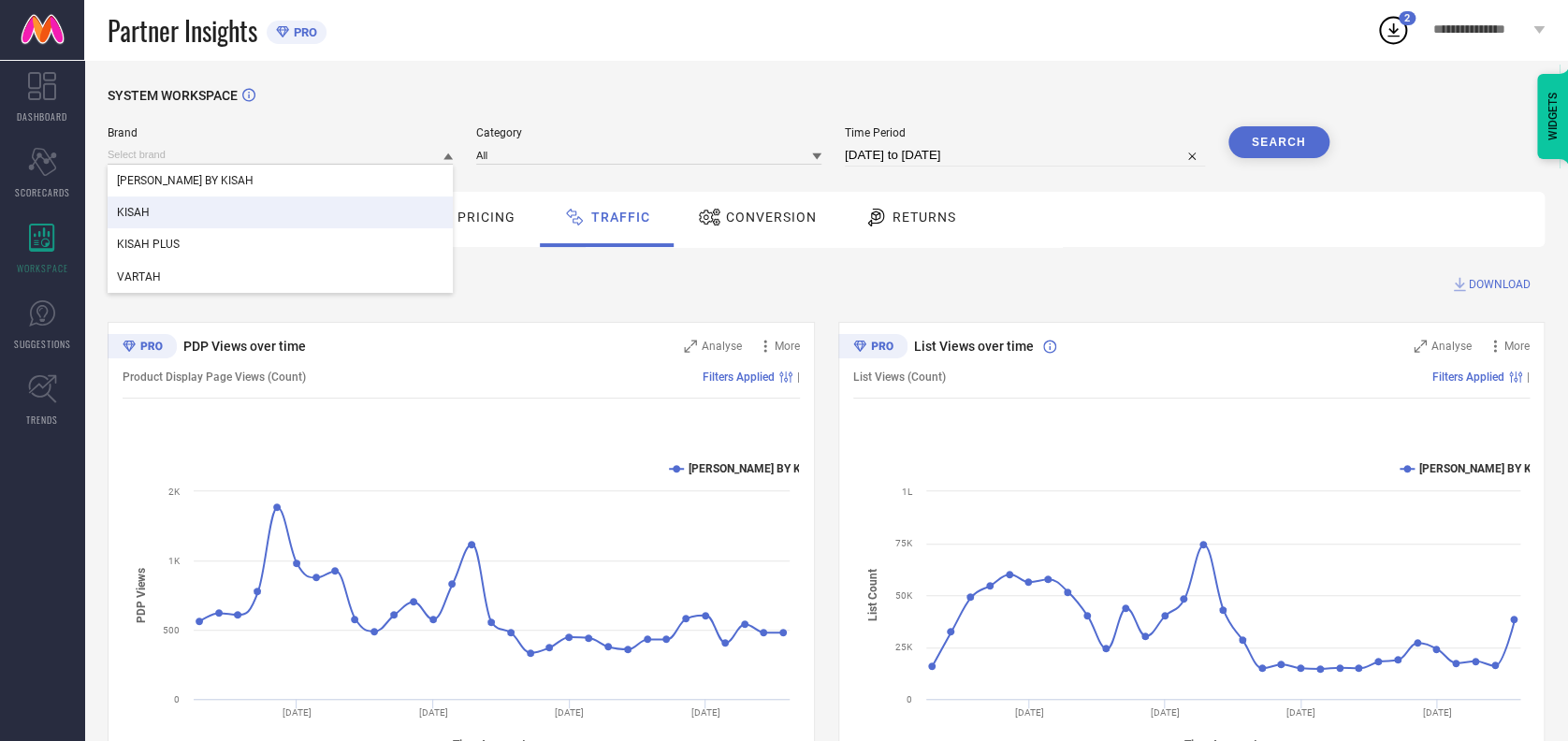
click at [200, 208] on div "KISAH" at bounding box center [281, 212] width 346 height 32
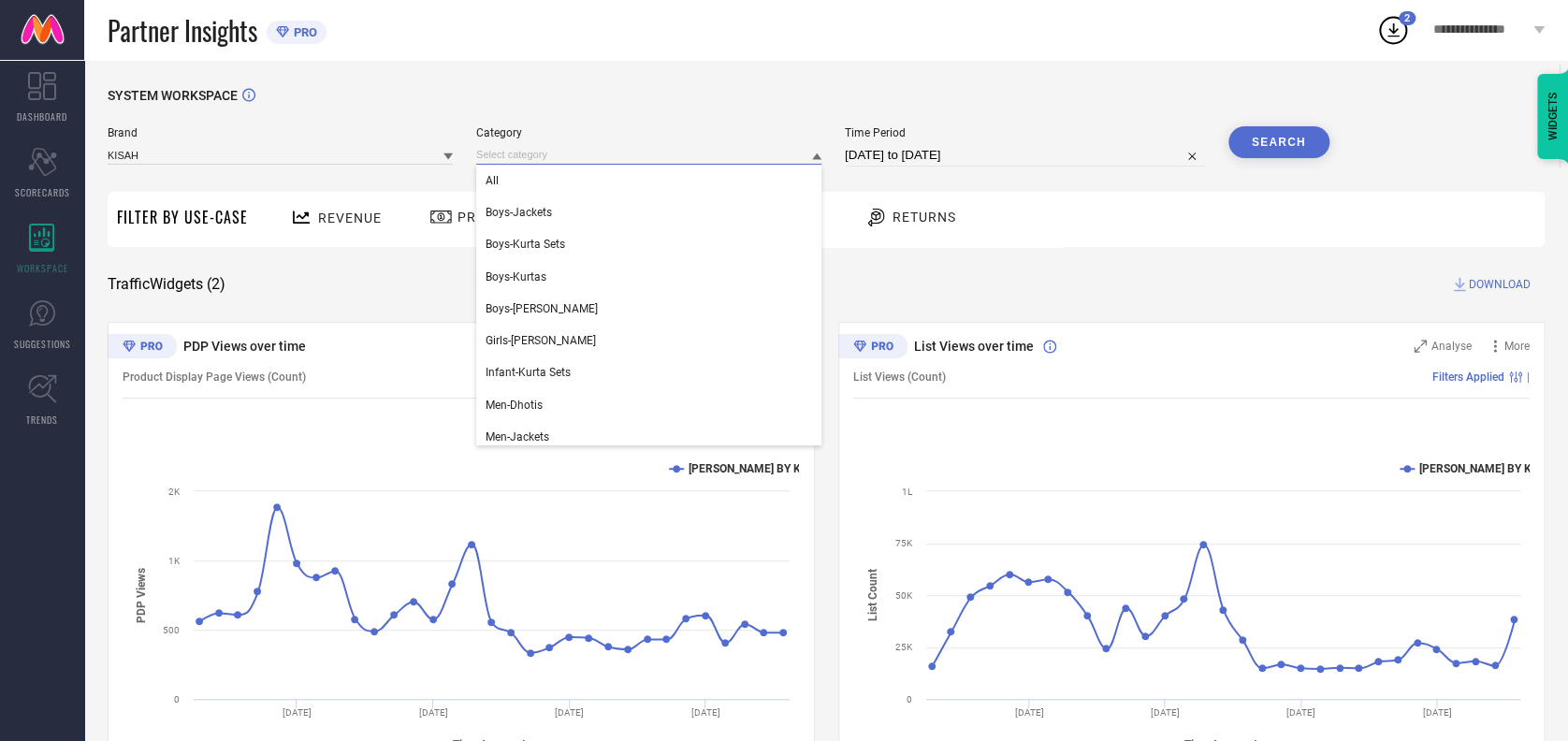
click at [539, 148] on input at bounding box center [649, 154] width 346 height 20
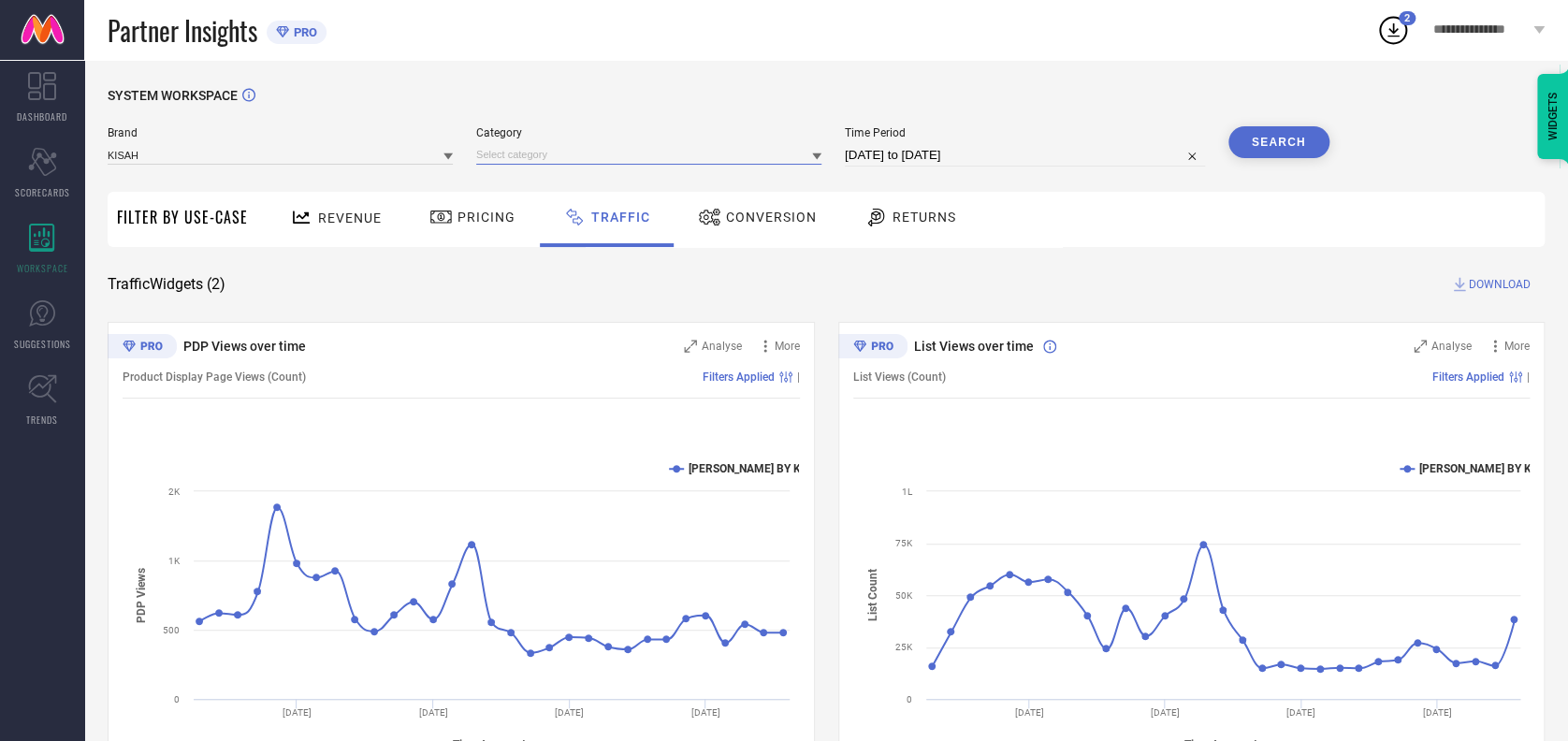
click at [544, 155] on input at bounding box center [649, 154] width 346 height 20
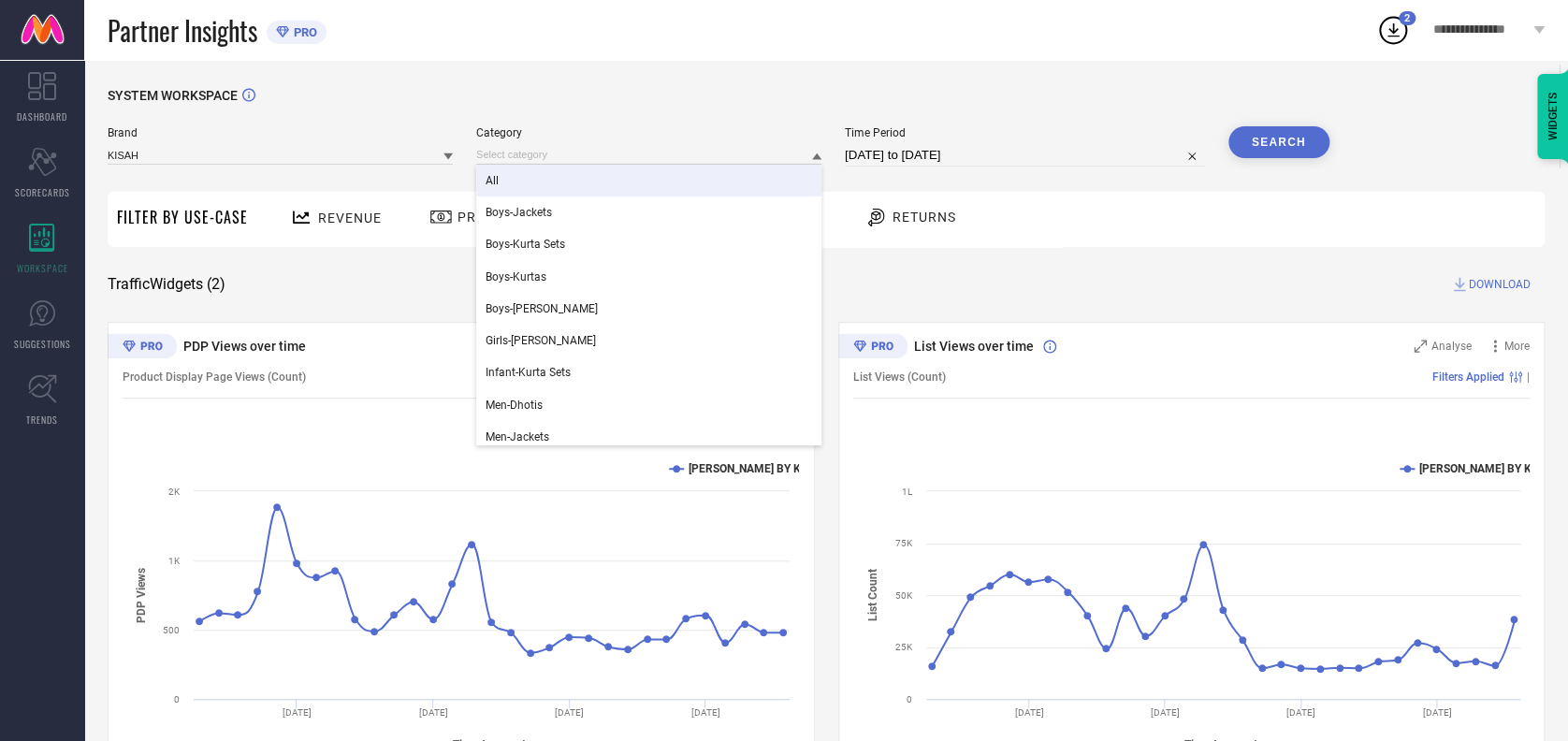
click at [530, 178] on div "All" at bounding box center [649, 180] width 346 height 32
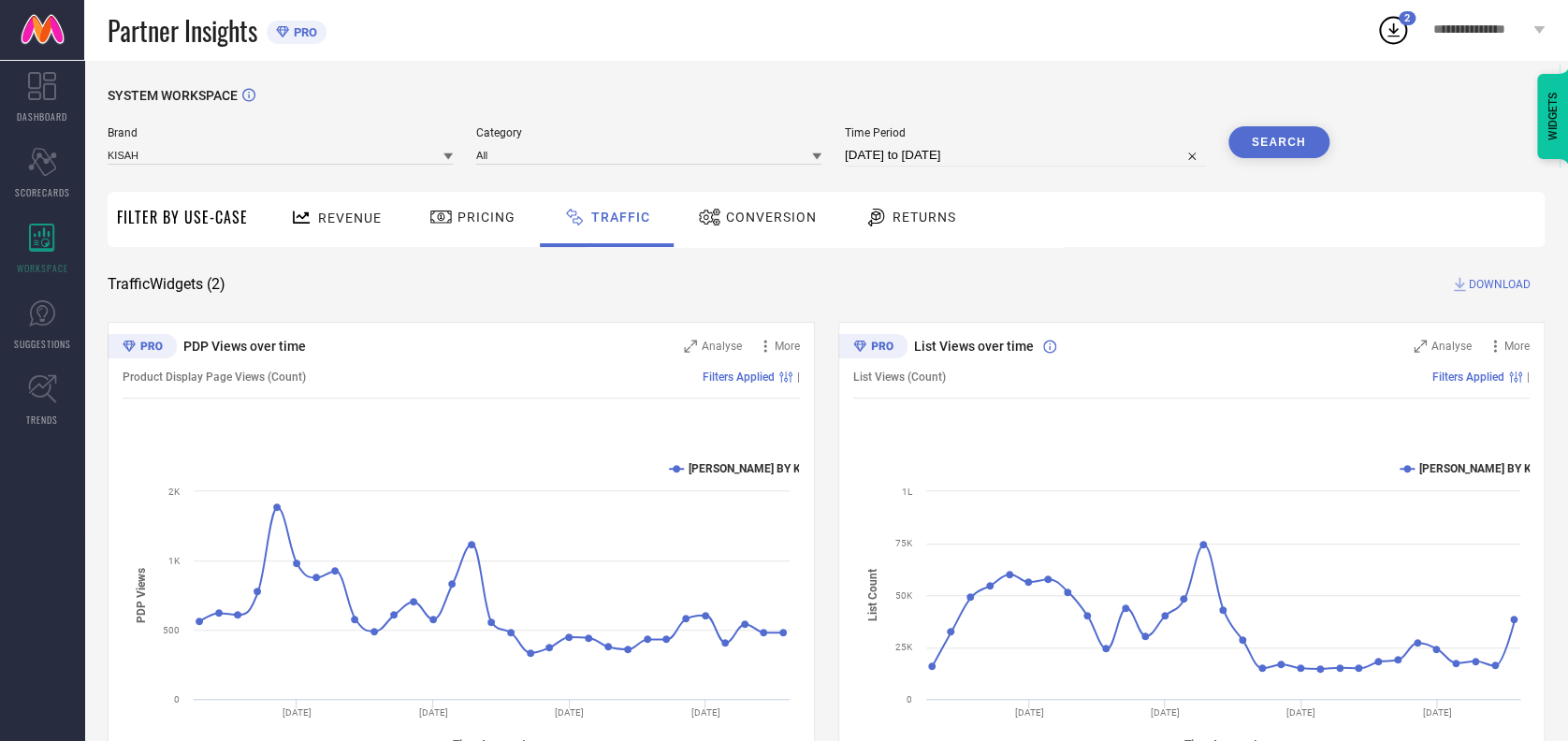
select select "6"
select select "2025"
select select "7"
select select "2025"
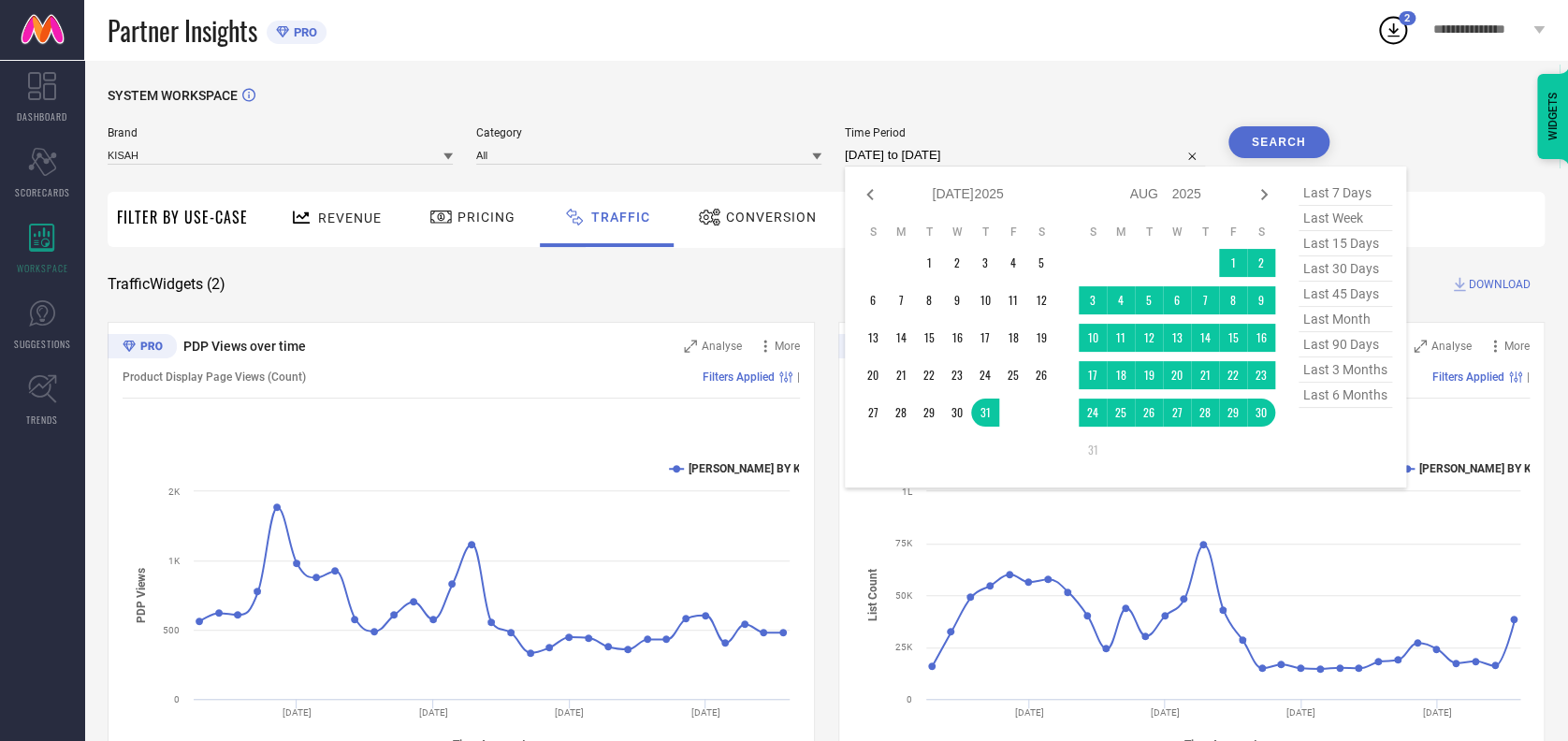
click at [1004, 160] on input "[DATE] to [DATE]" at bounding box center [1025, 155] width 361 height 23
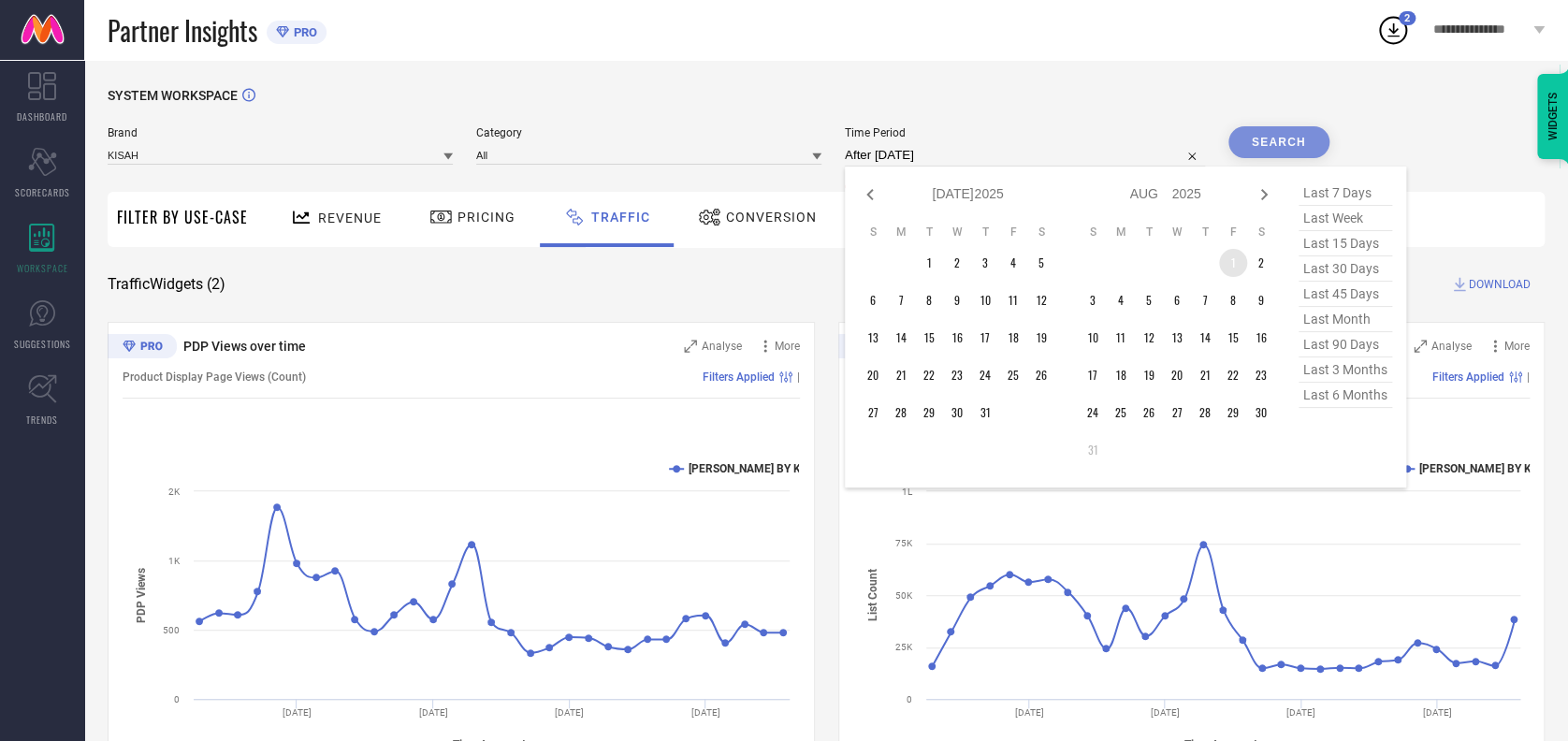
click at [1219, 255] on td "1" at bounding box center [1233, 263] width 28 height 28
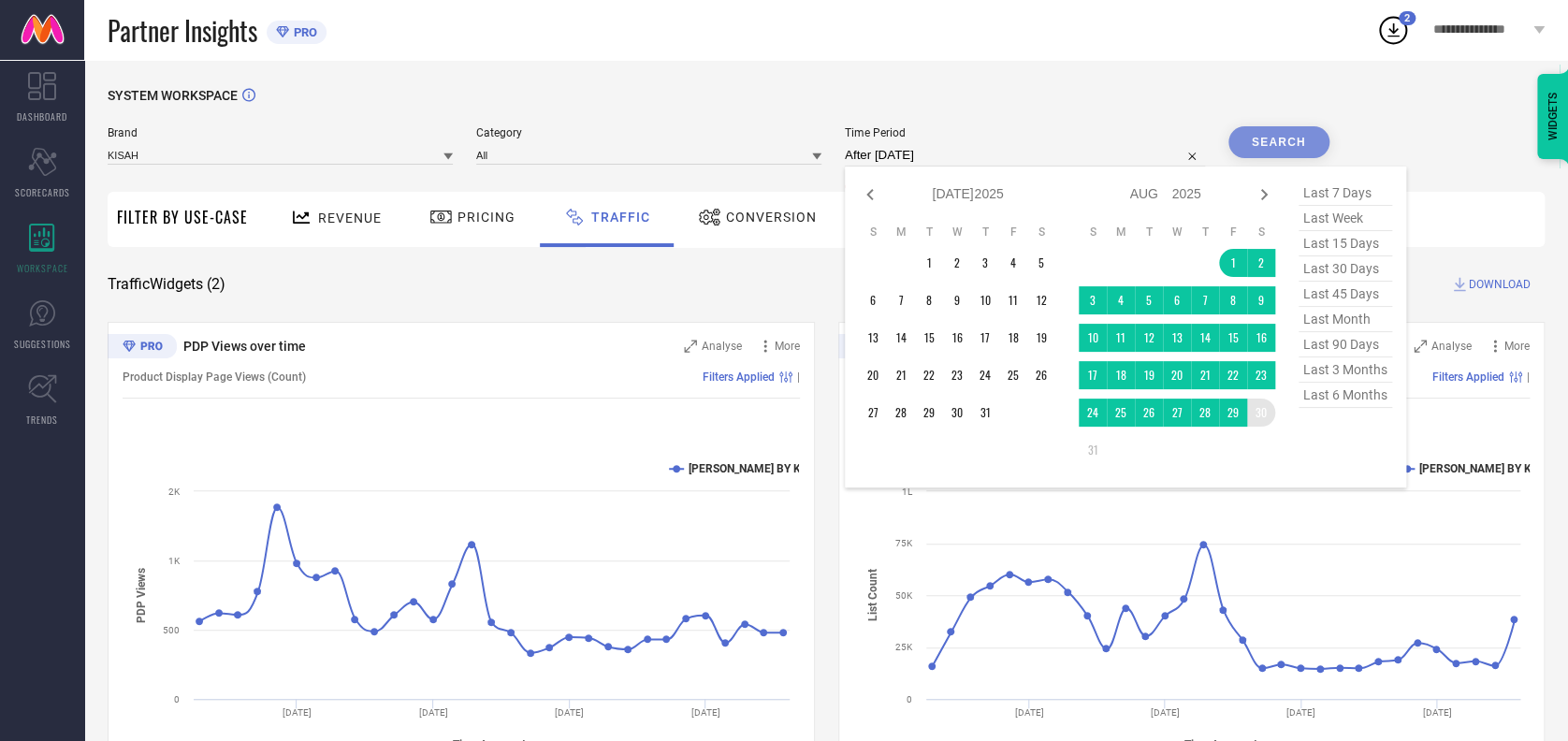
type input "[DATE] to [DATE]"
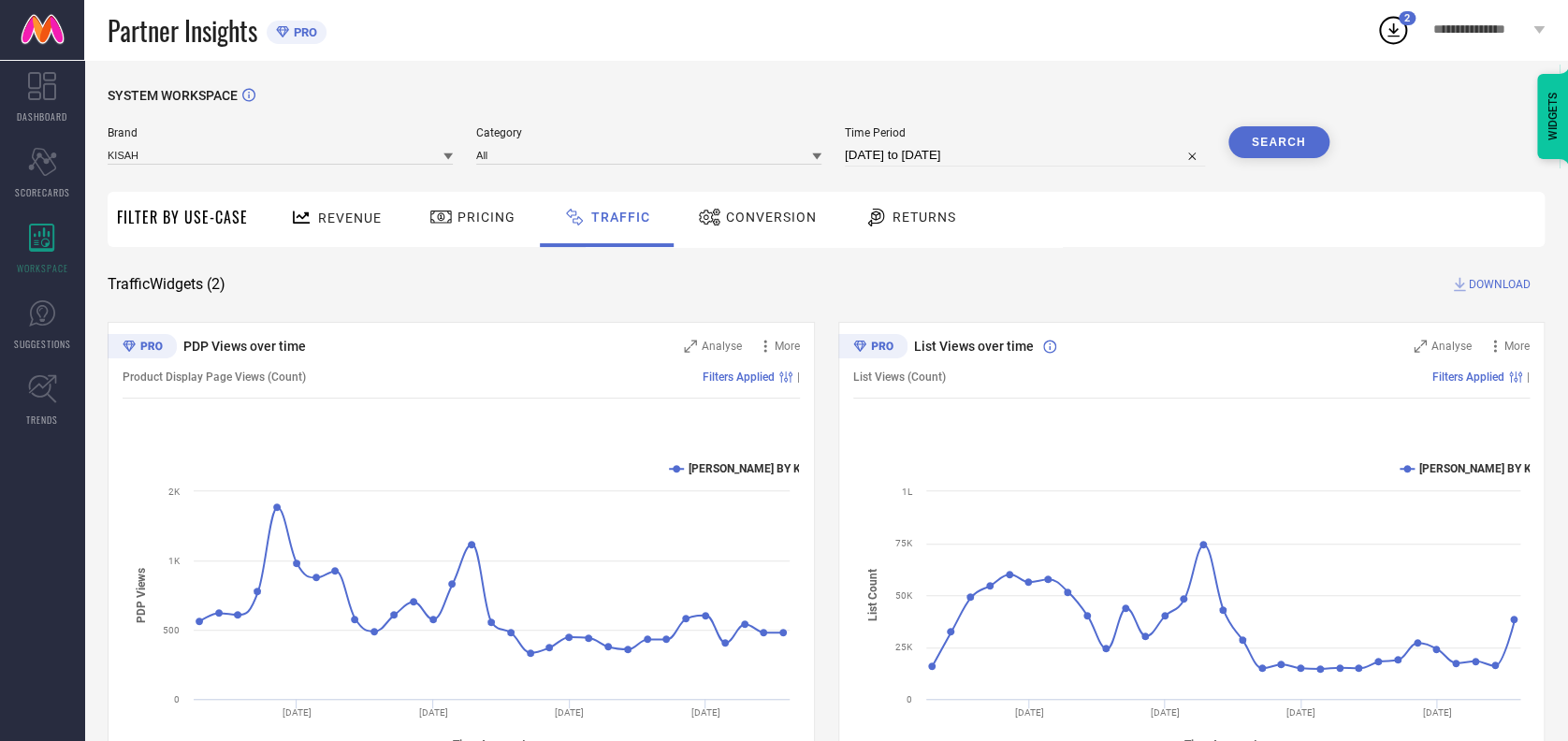
click at [1301, 143] on button "Search" at bounding box center [1279, 142] width 101 height 32
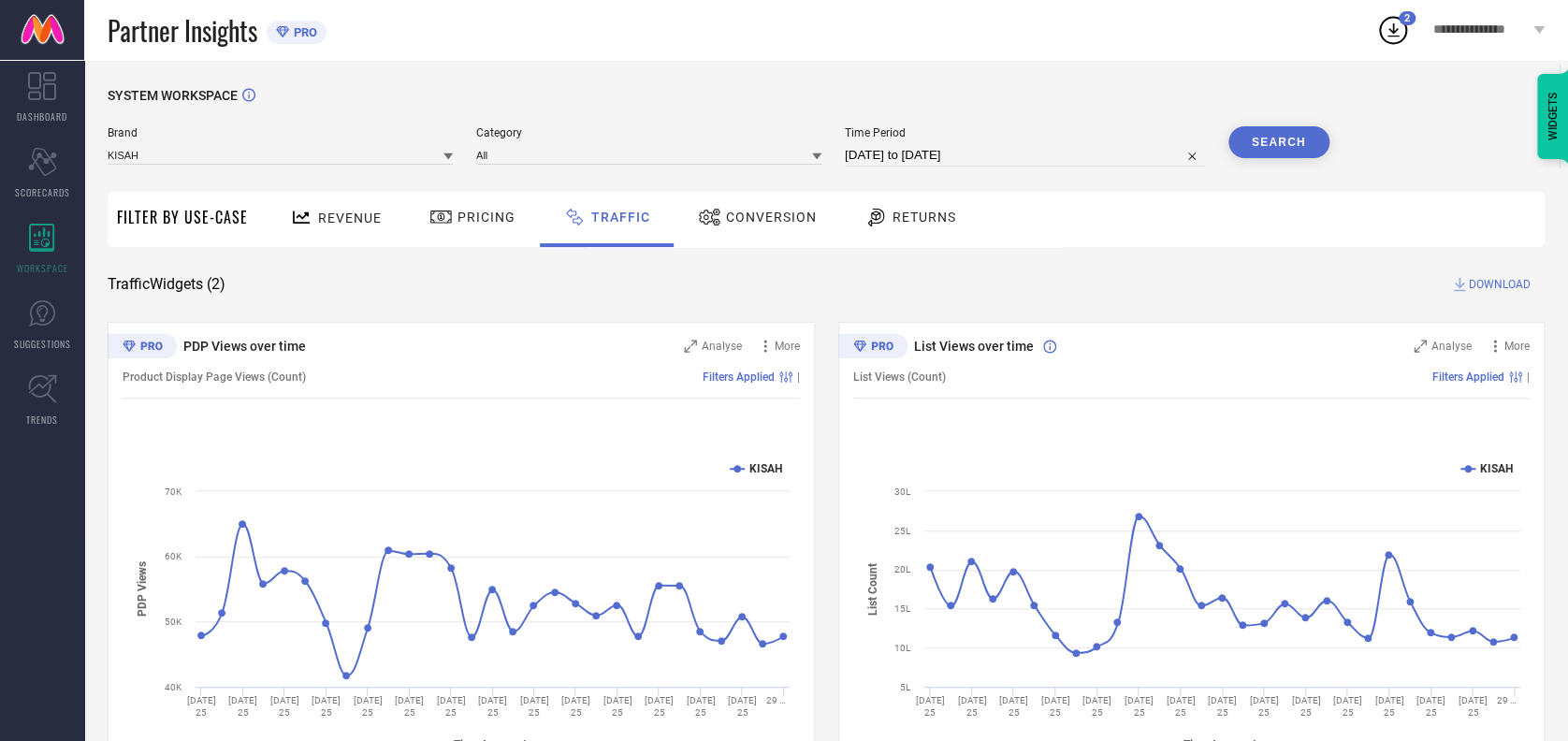
click at [1498, 278] on span "DOWNLOAD" at bounding box center [1499, 285] width 62 height 19
click at [1384, 24] on icon at bounding box center [1392, 30] width 34 height 34
click at [1387, 409] on div "List Views over time Analyse More List Views (Count) Filters Applied | Created …" at bounding box center [1191, 556] width 707 height 468
click at [1388, 32] on icon at bounding box center [1392, 30] width 34 height 34
click at [1395, 23] on icon at bounding box center [1392, 30] width 34 height 34
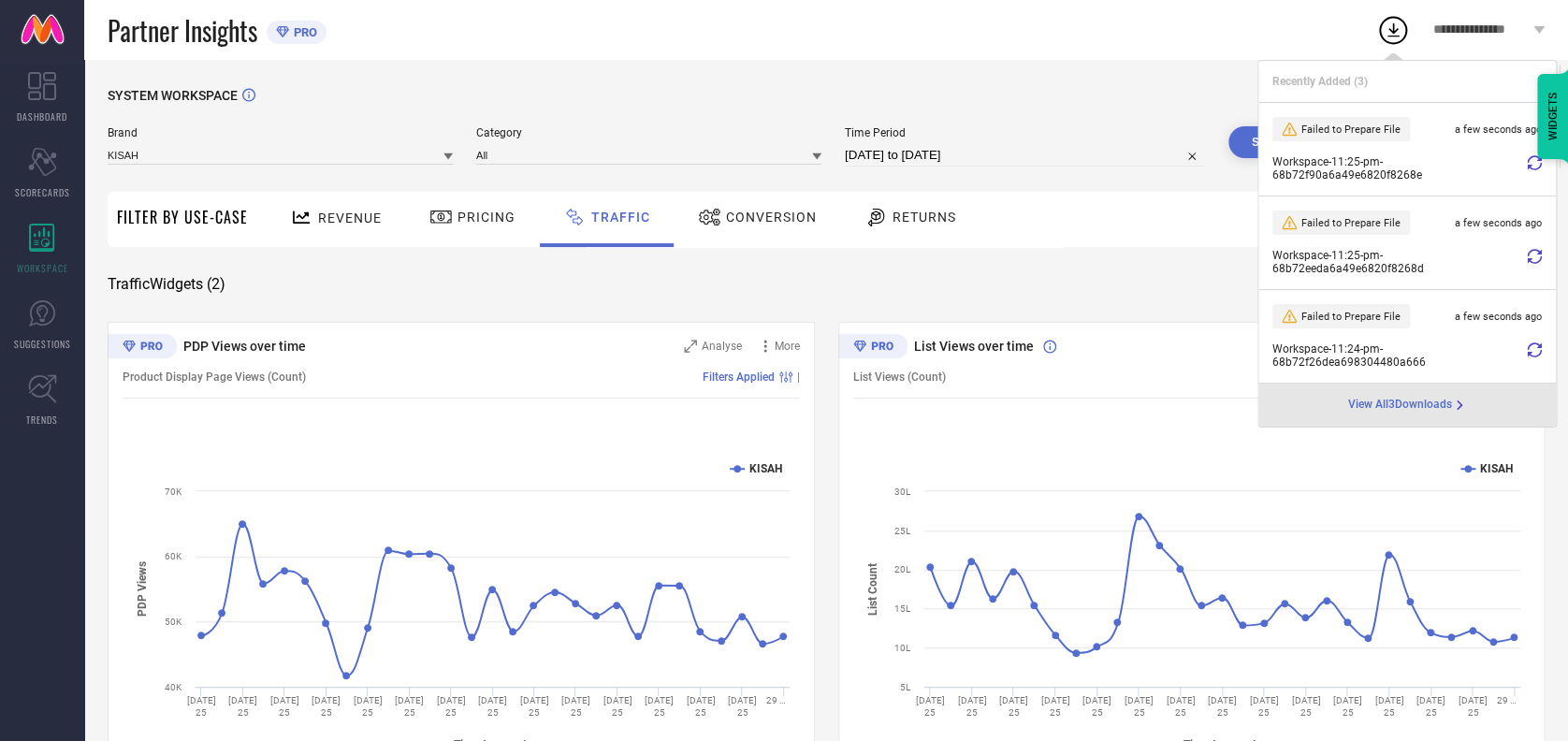
click at [1391, 410] on span "View All 3 Downloads" at bounding box center [1399, 405] width 104 height 15
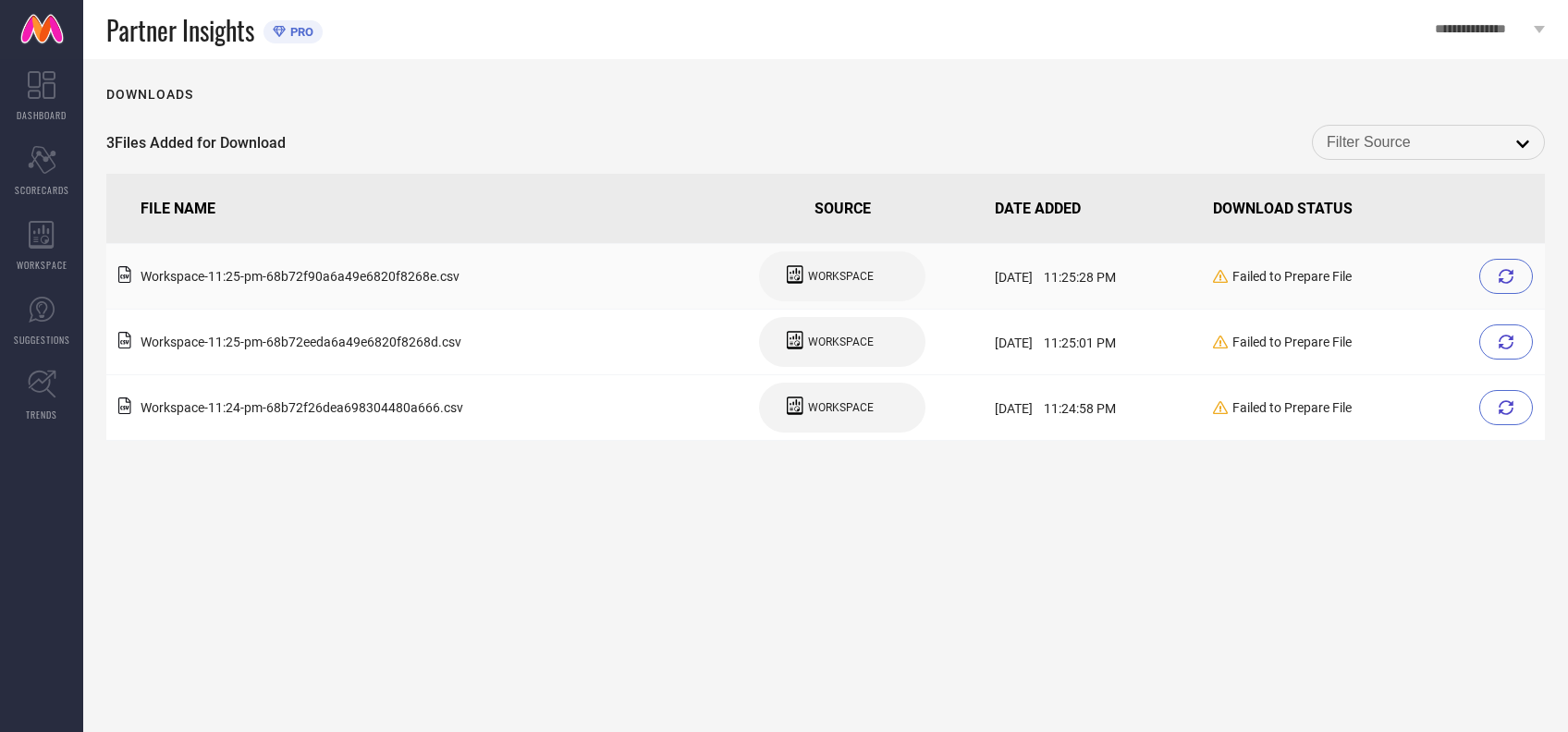
click at [1513, 276] on div at bounding box center [1506, 276] width 54 height 35
click at [1506, 288] on div at bounding box center [1506, 276] width 54 height 35
